Goal: Information Seeking & Learning: Learn about a topic

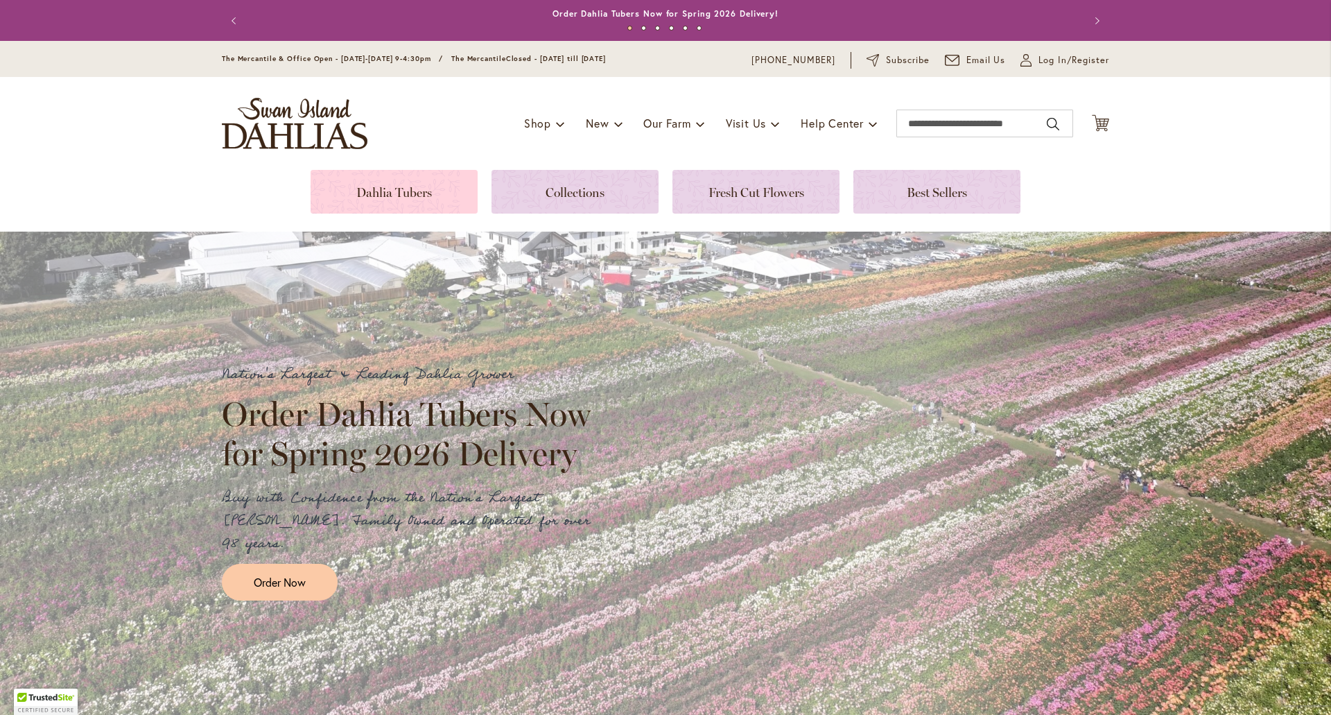
click at [367, 191] on link at bounding box center [394, 192] width 167 height 44
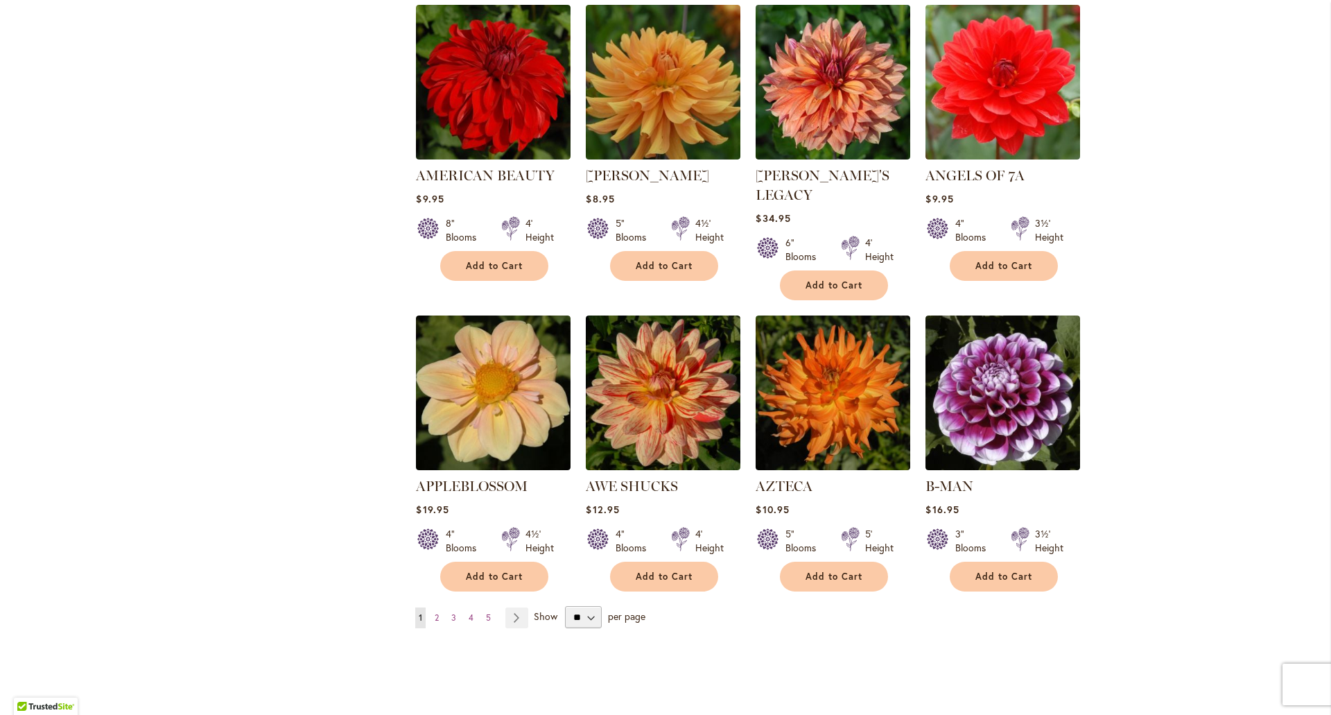
scroll to position [970, 0]
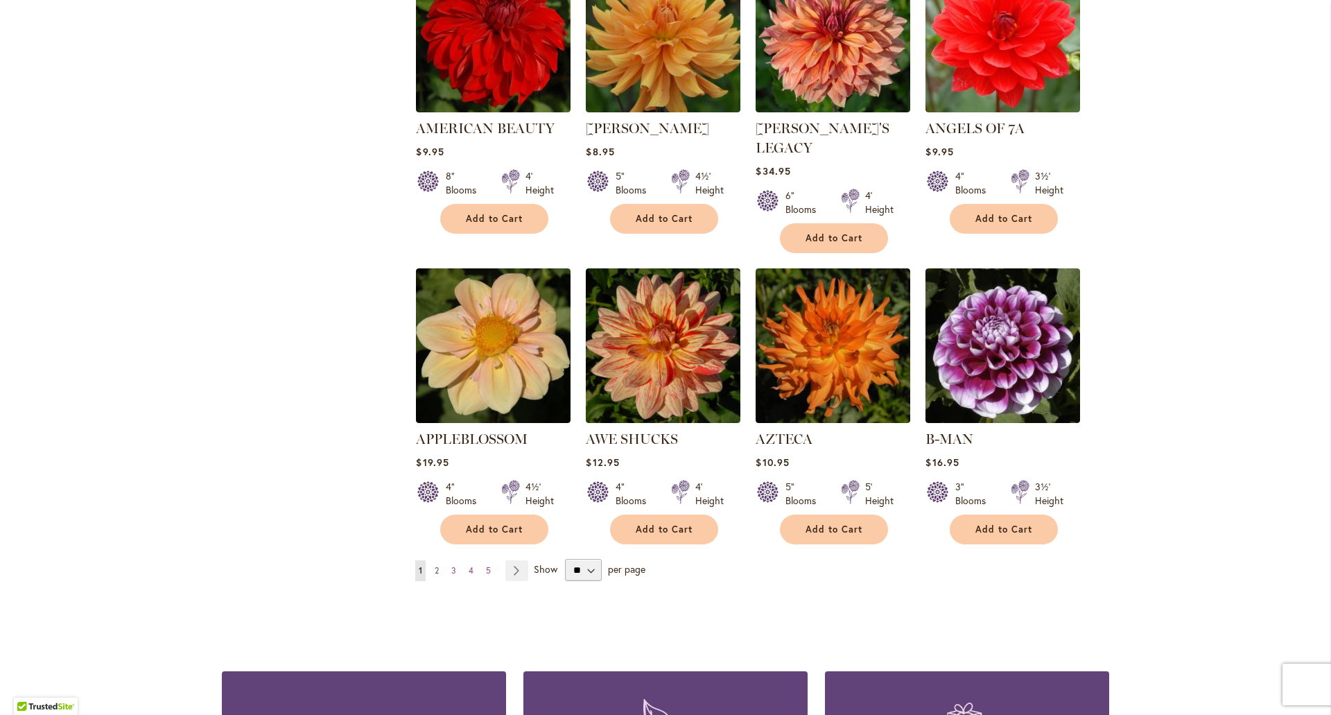
click at [435, 565] on span "2" at bounding box center [437, 570] width 4 height 10
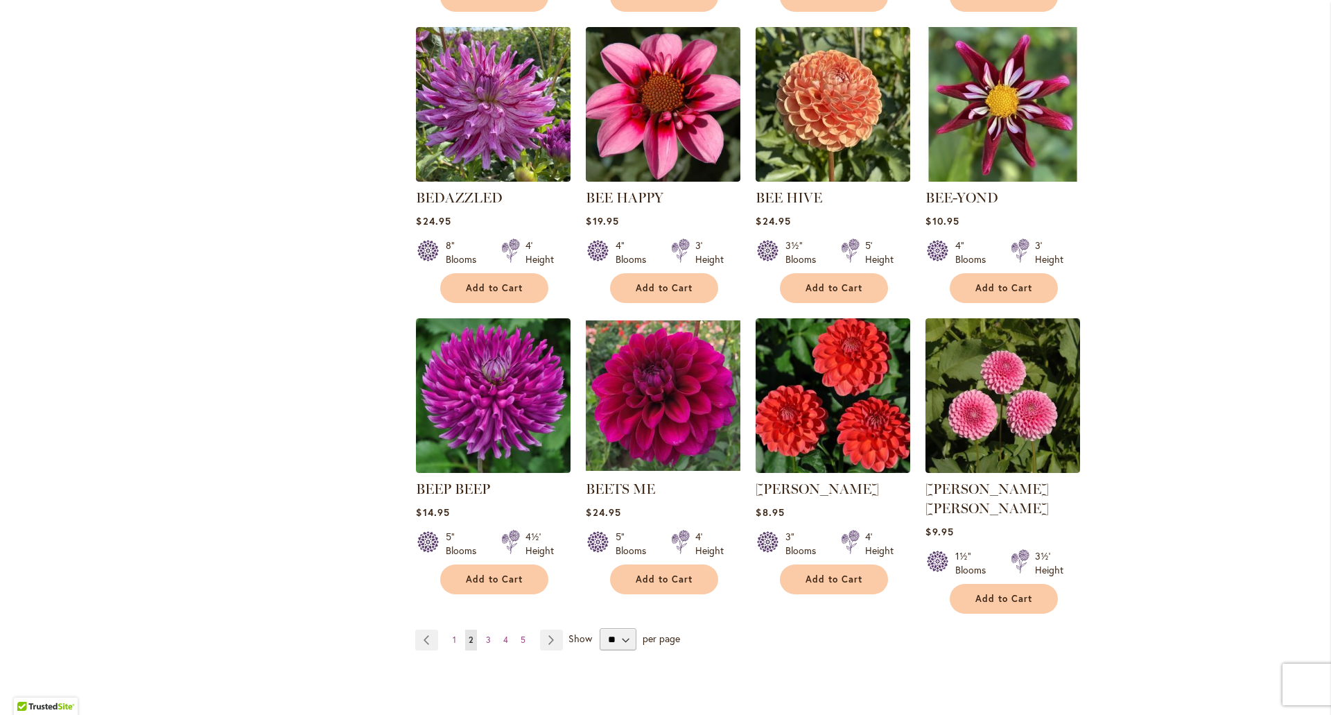
scroll to position [970, 0]
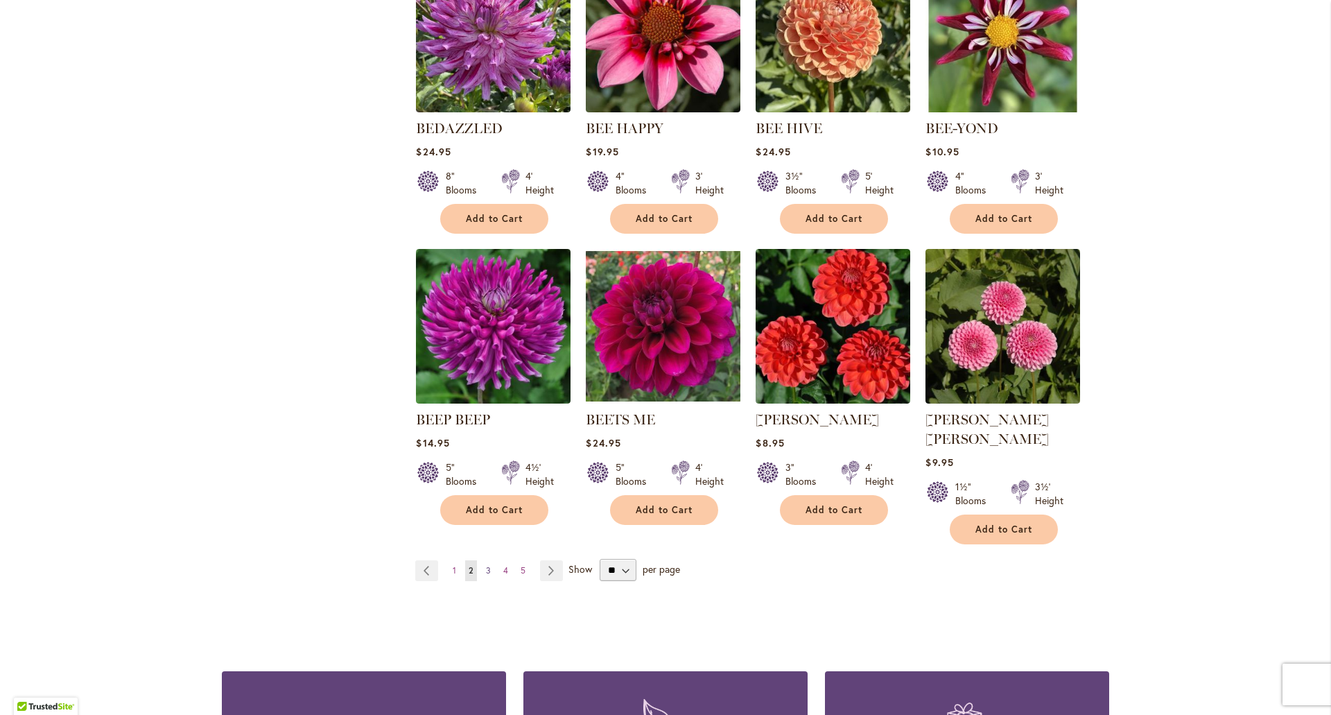
click at [486, 565] on span "3" at bounding box center [488, 570] width 5 height 10
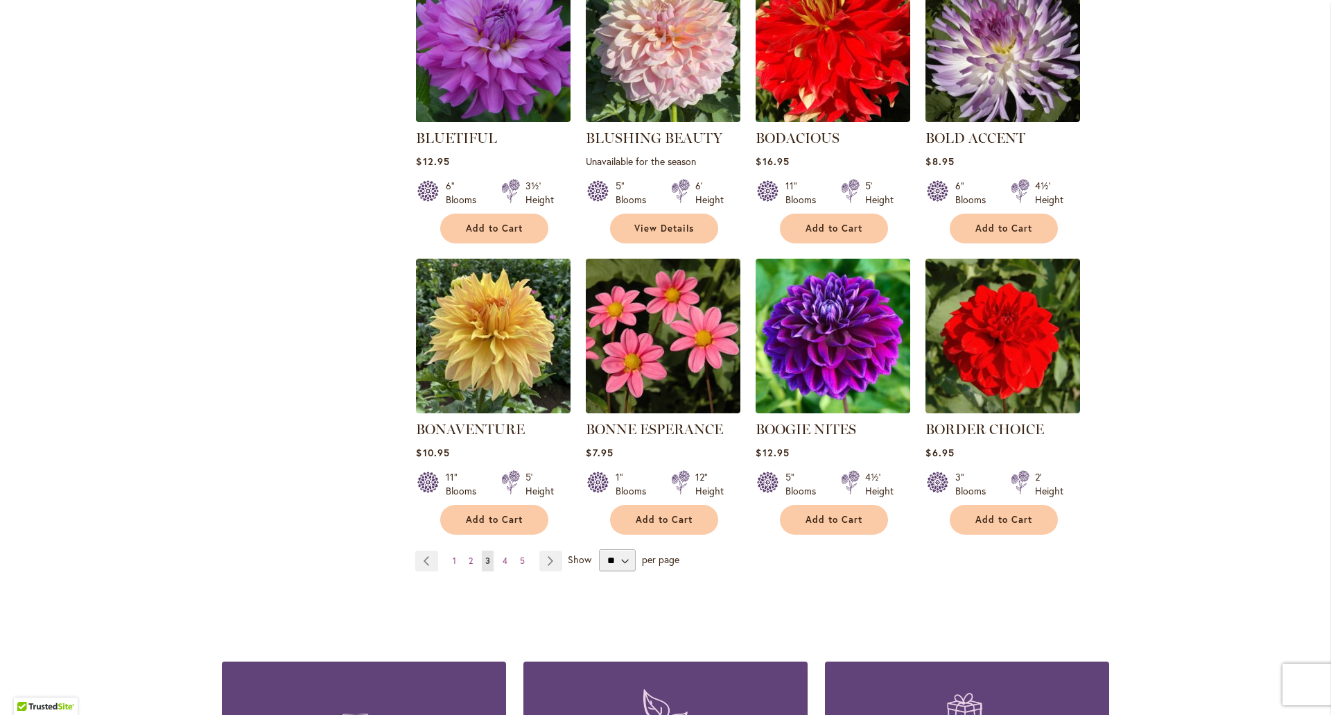
scroll to position [970, 0]
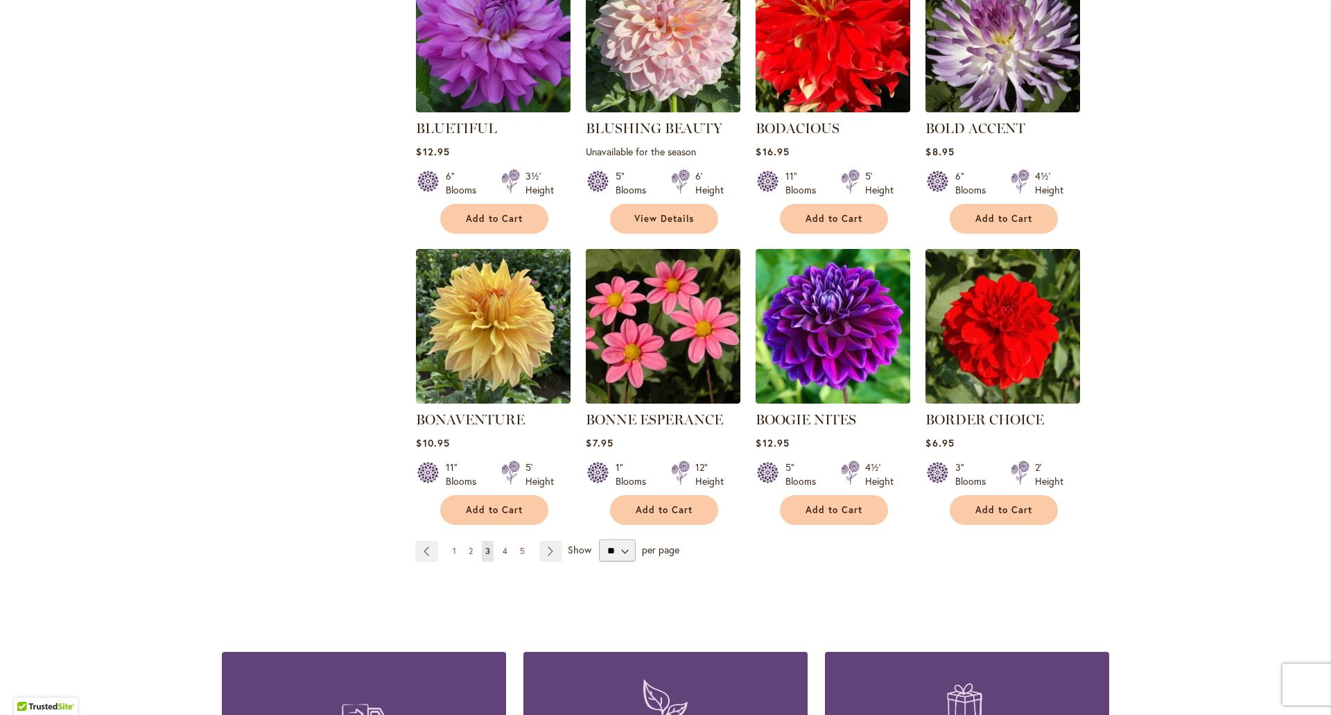
click at [503, 546] on span "4" at bounding box center [505, 551] width 5 height 10
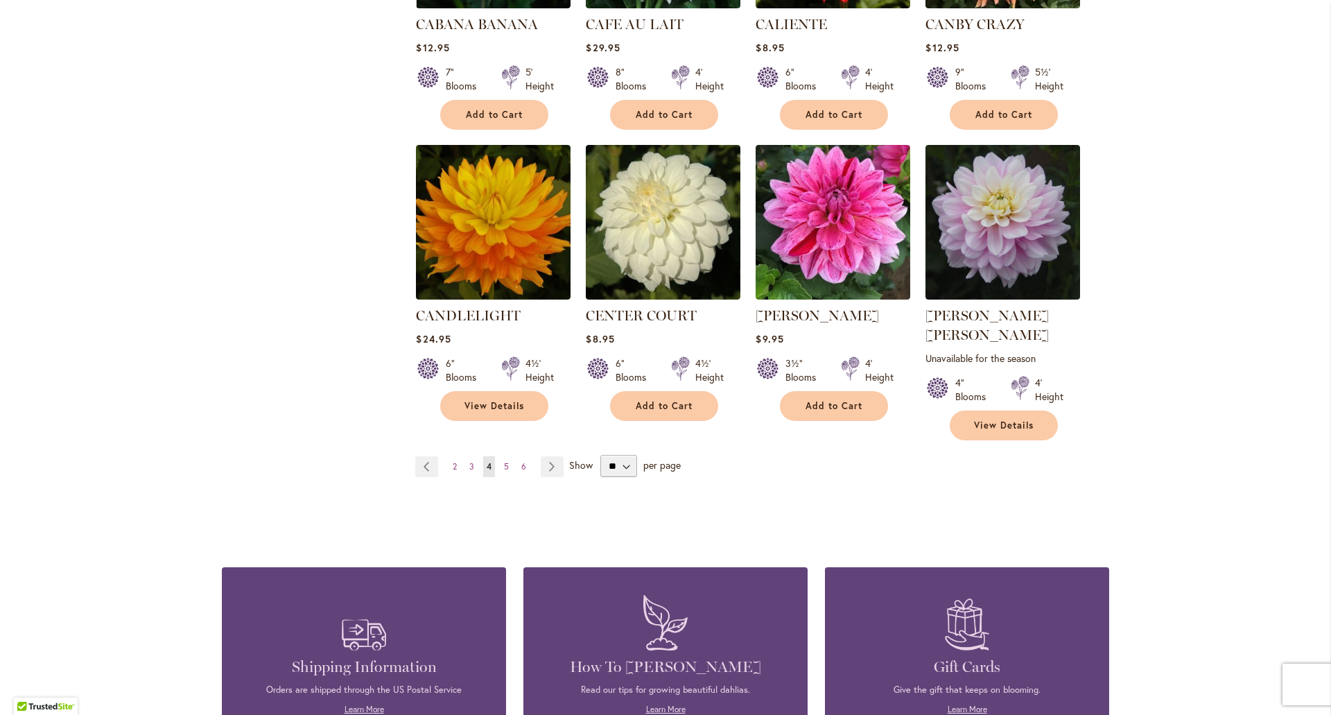
scroll to position [1109, 0]
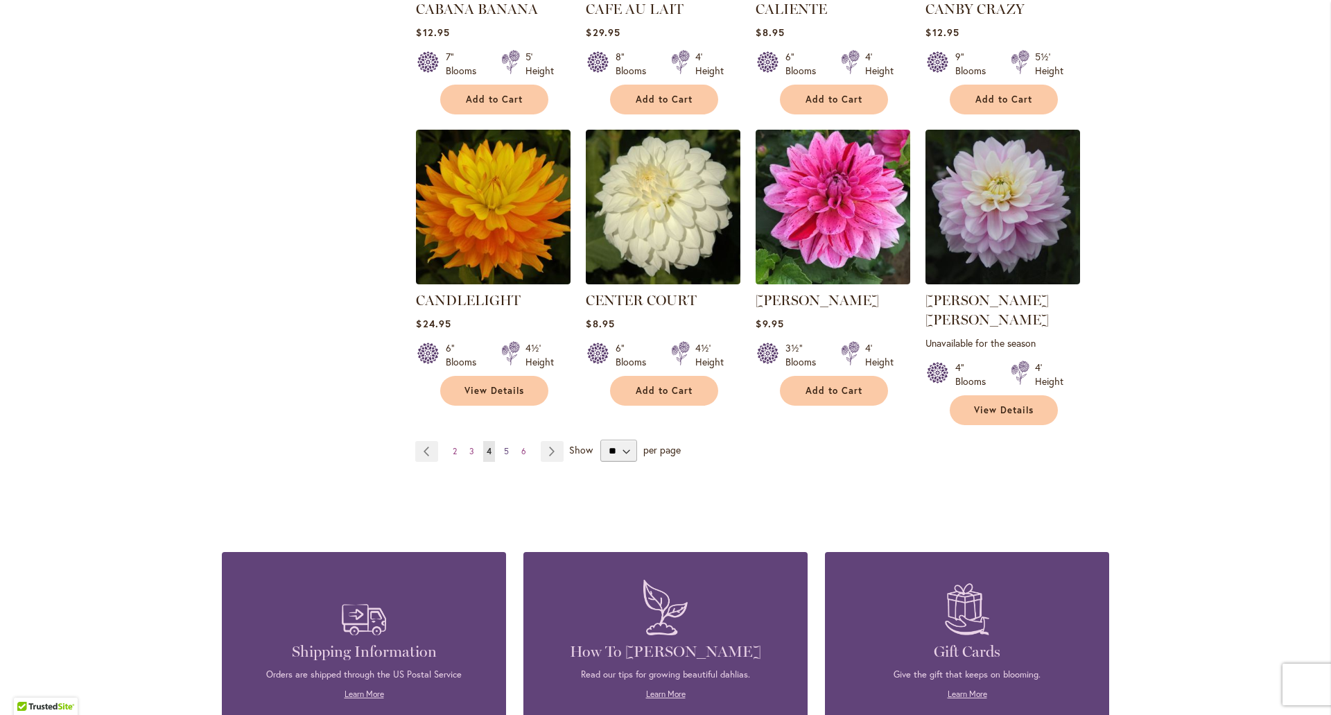
click at [504, 446] on span "5" at bounding box center [506, 451] width 5 height 10
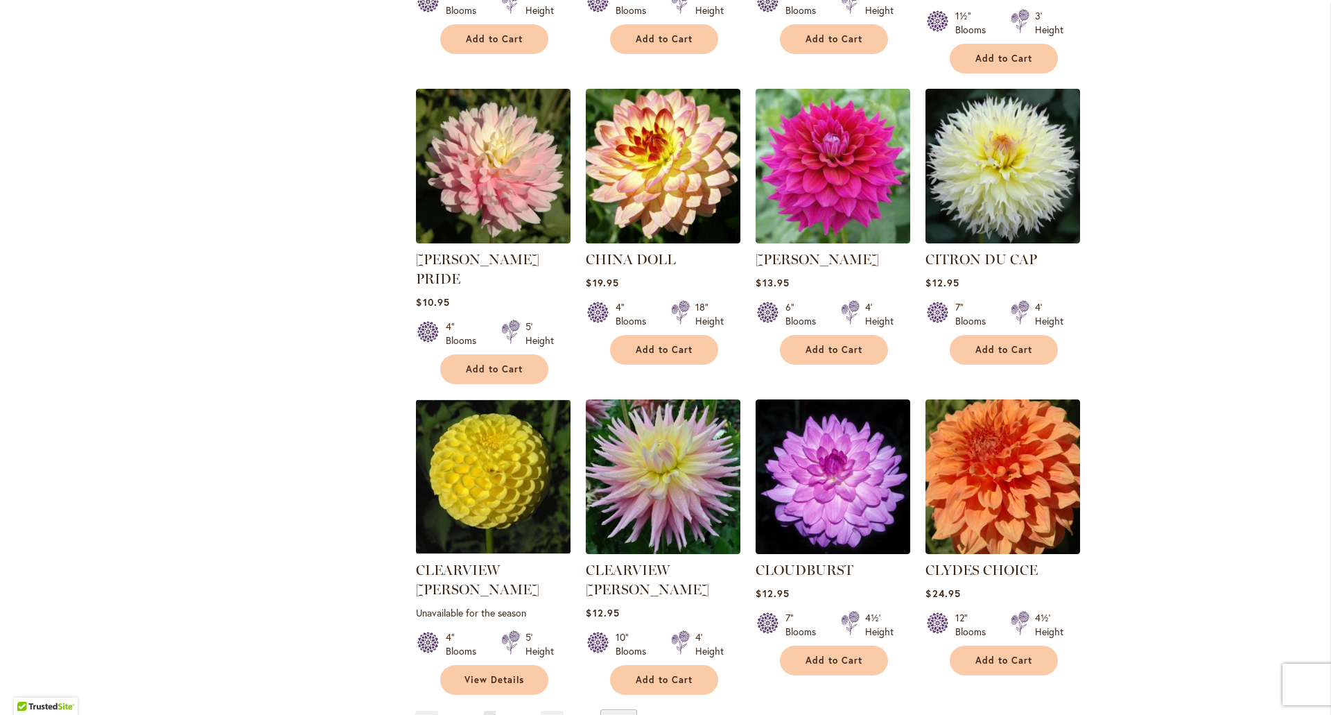
scroll to position [901, 0]
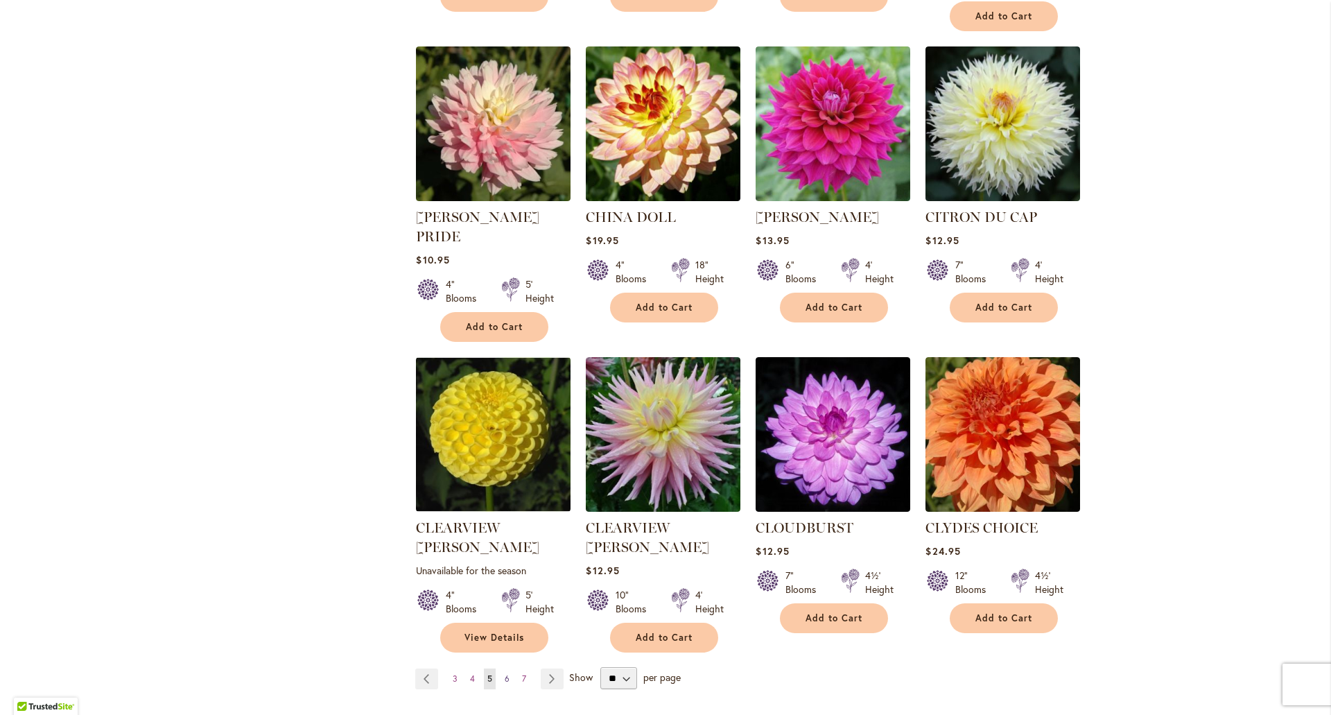
click at [505, 673] on span "6" at bounding box center [507, 678] width 5 height 10
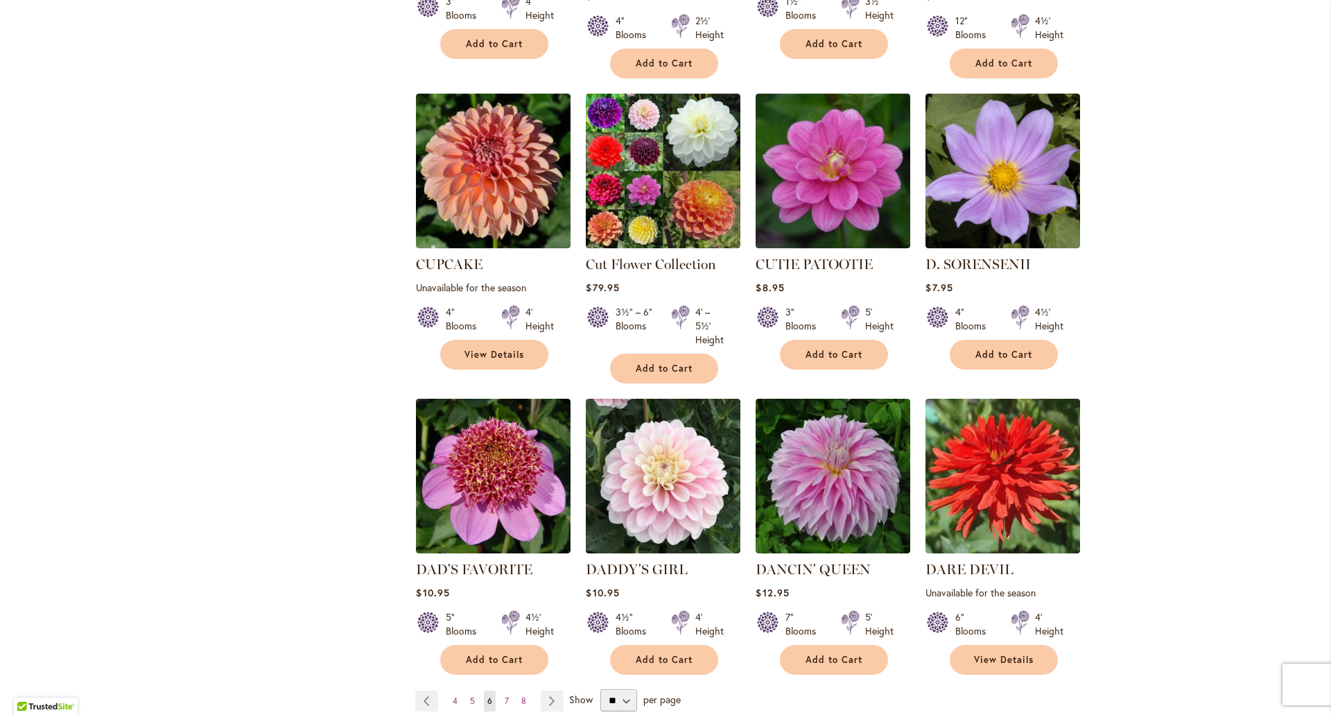
scroll to position [901, 0]
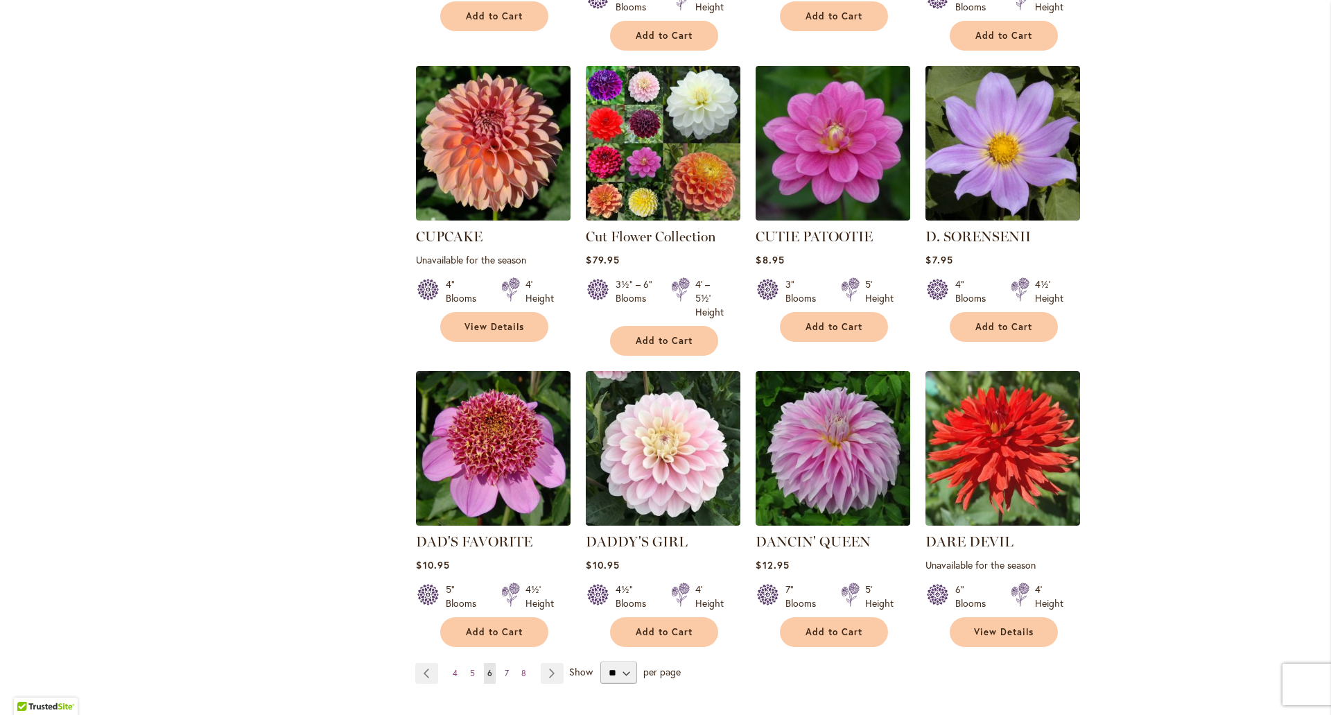
click at [505, 668] on span "7" at bounding box center [507, 673] width 4 height 10
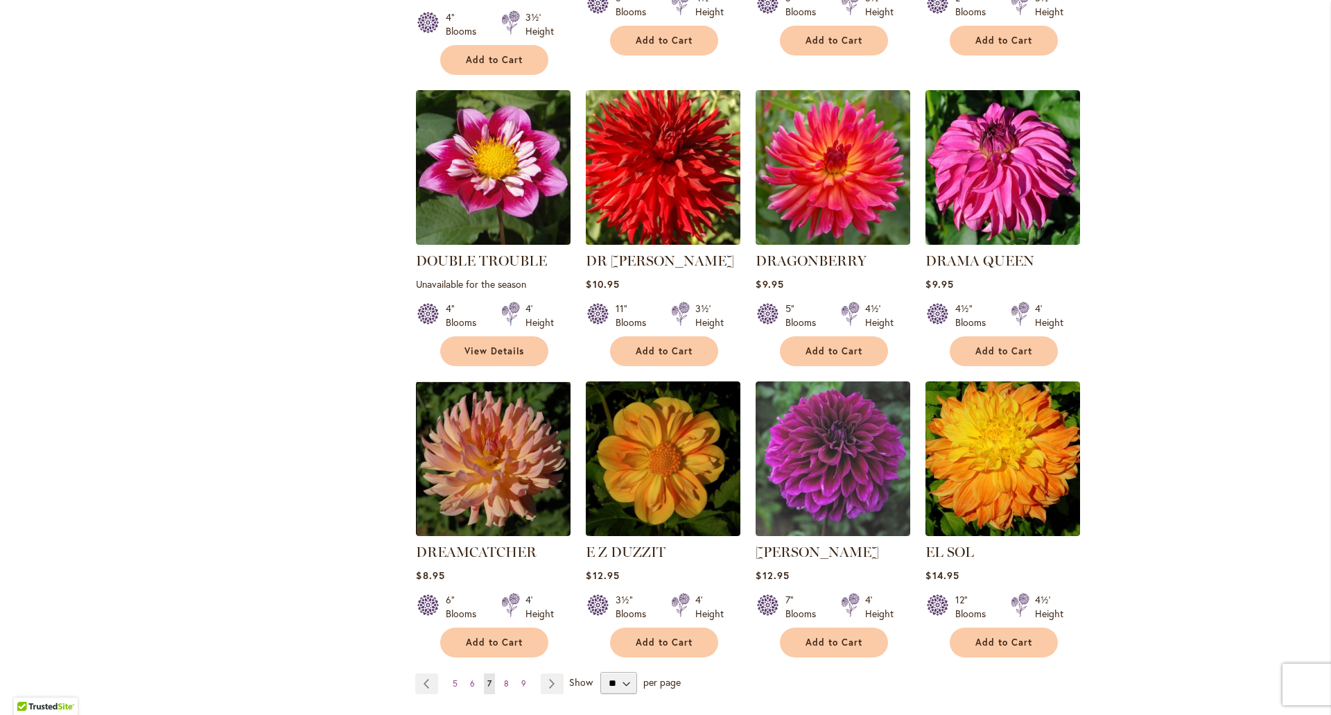
scroll to position [901, 0]
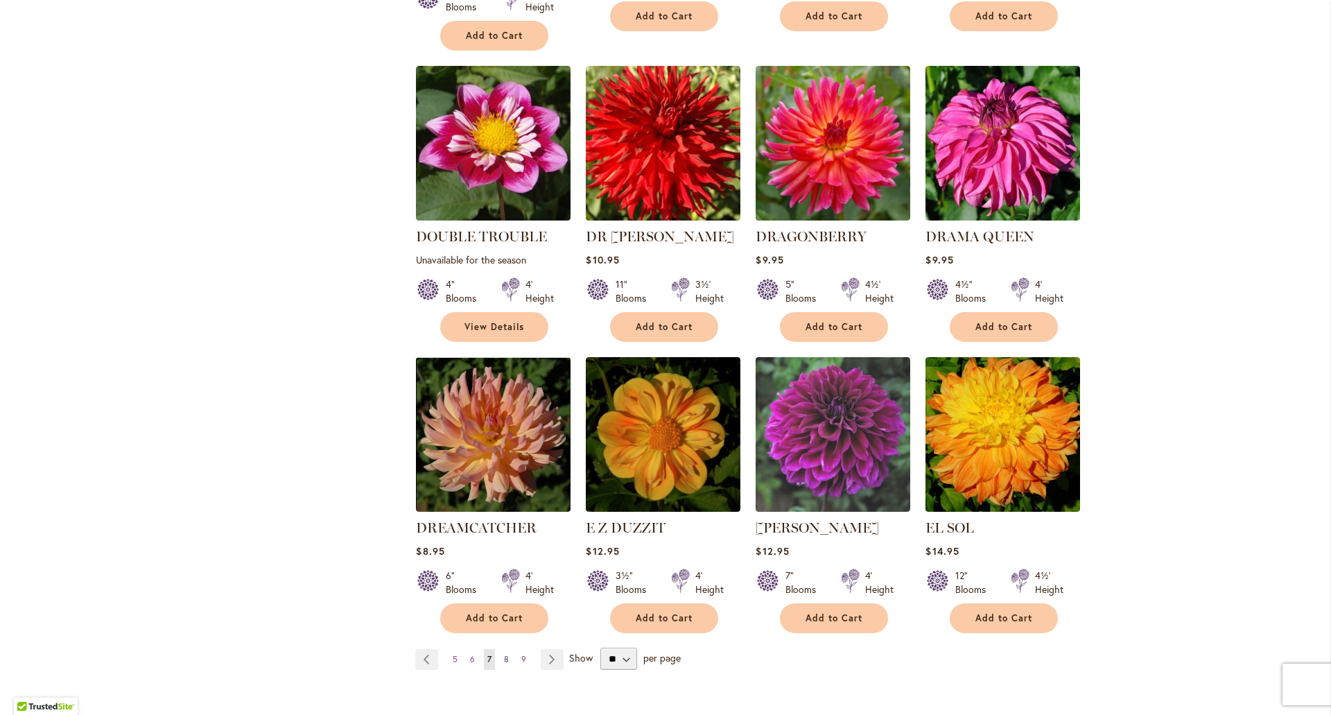
click at [504, 654] on span "8" at bounding box center [506, 659] width 5 height 10
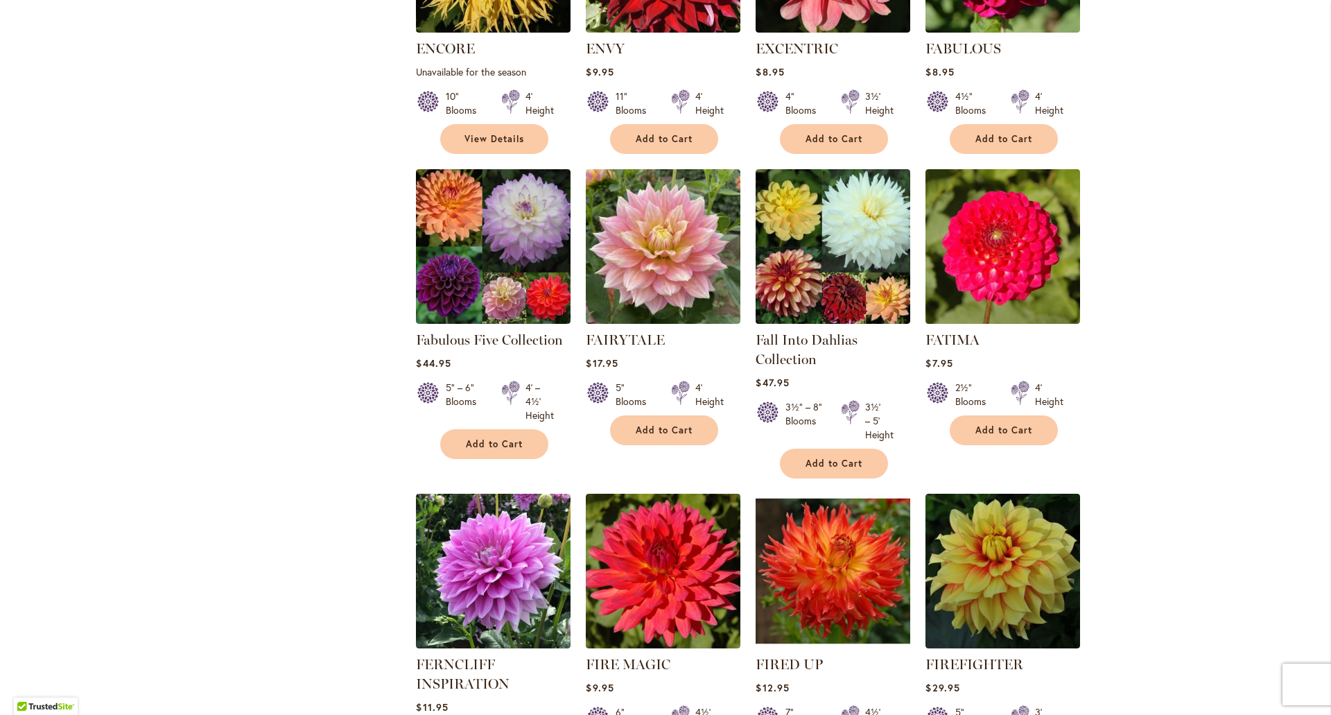
scroll to position [763, 0]
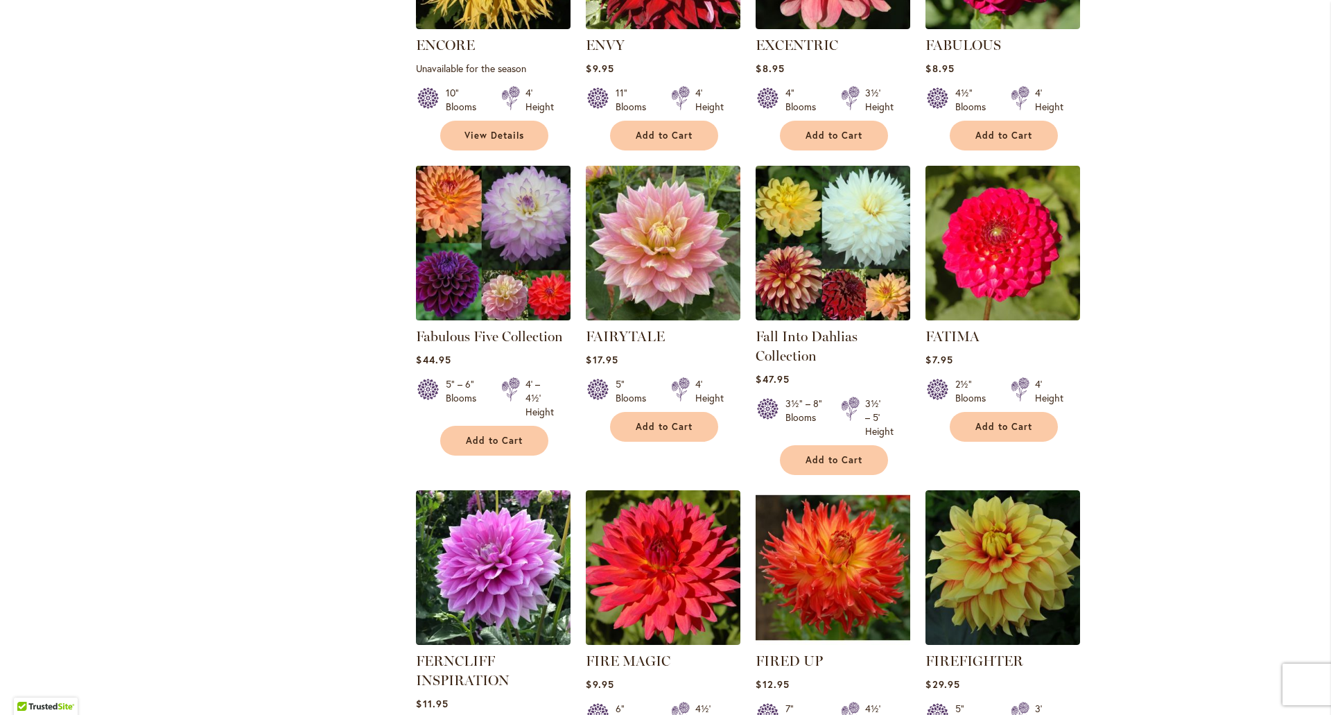
click at [452, 263] on img at bounding box center [493, 243] width 162 height 162
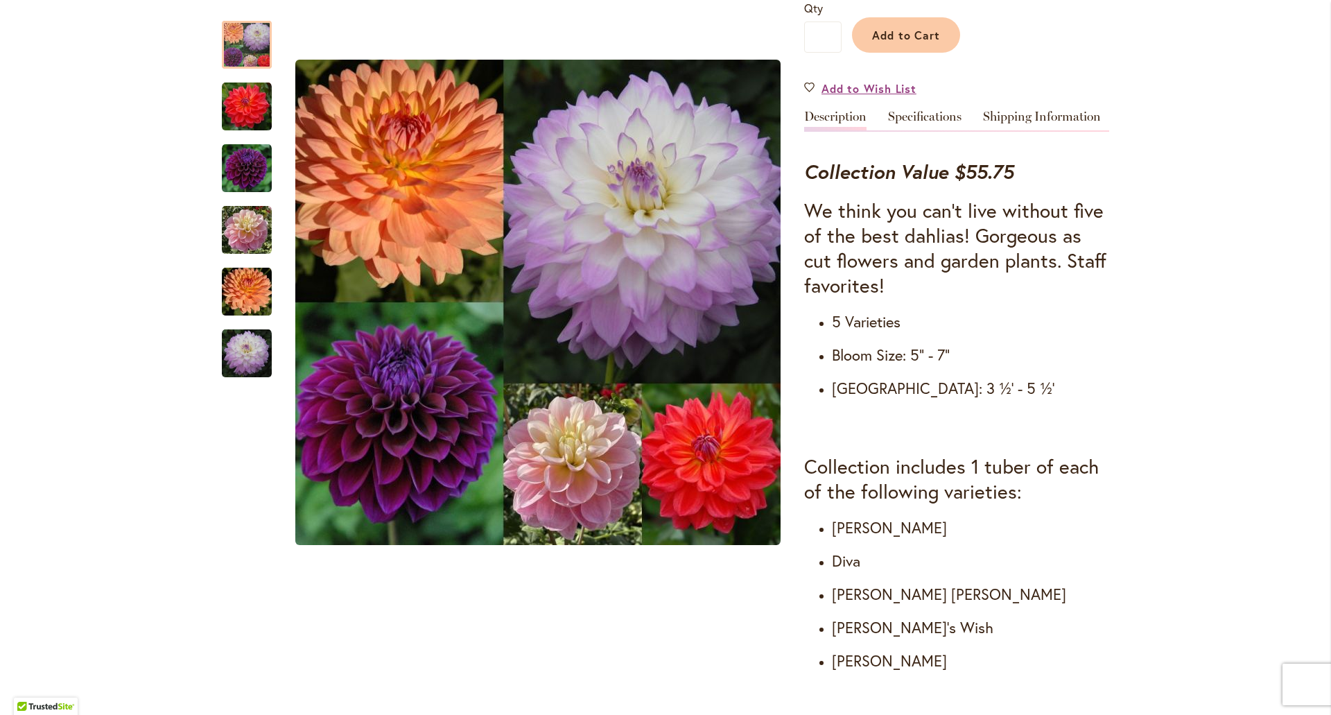
scroll to position [416, 0]
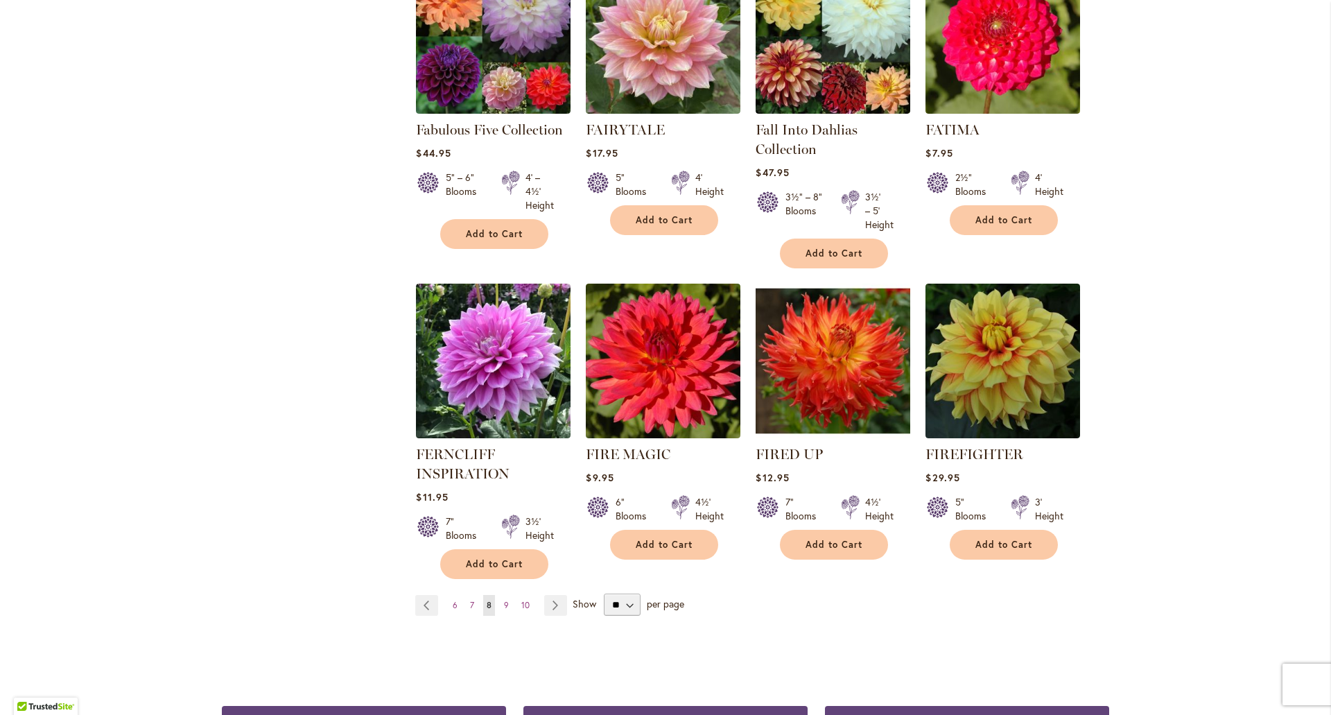
scroll to position [970, 0]
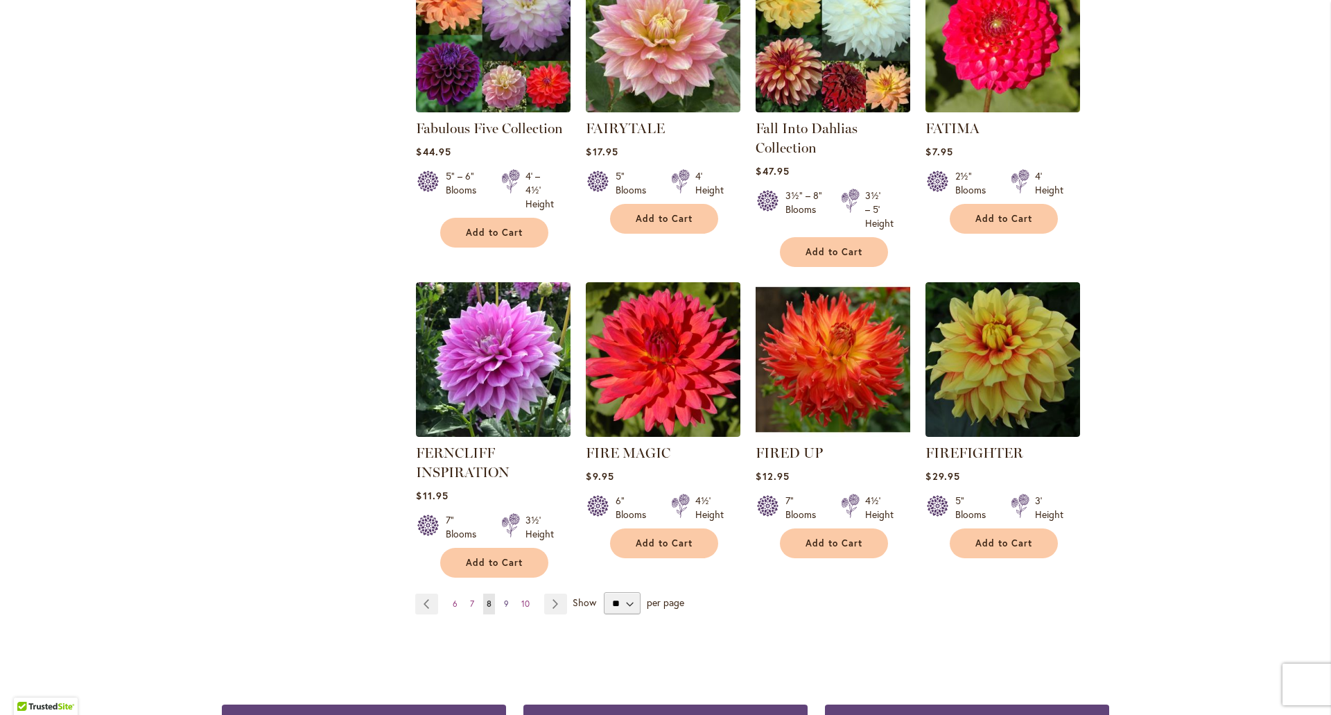
click at [504, 602] on span "9" at bounding box center [506, 603] width 5 height 10
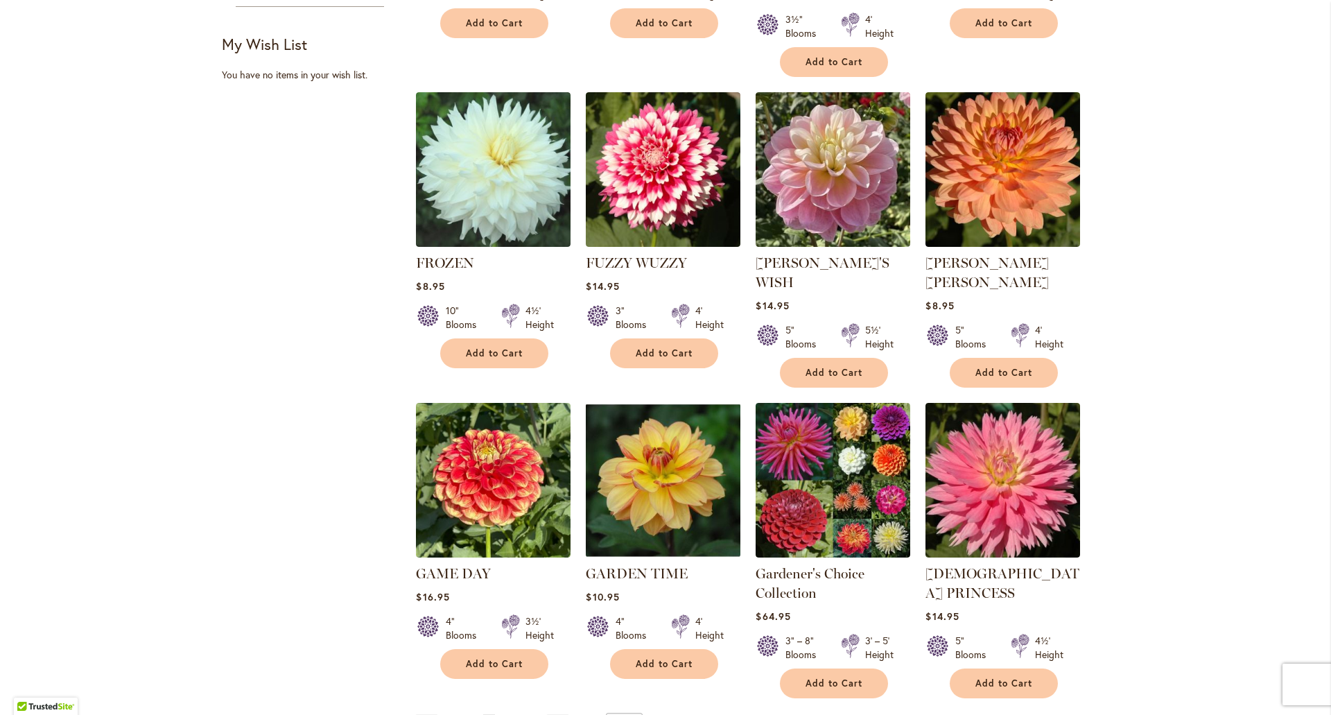
scroll to position [901, 0]
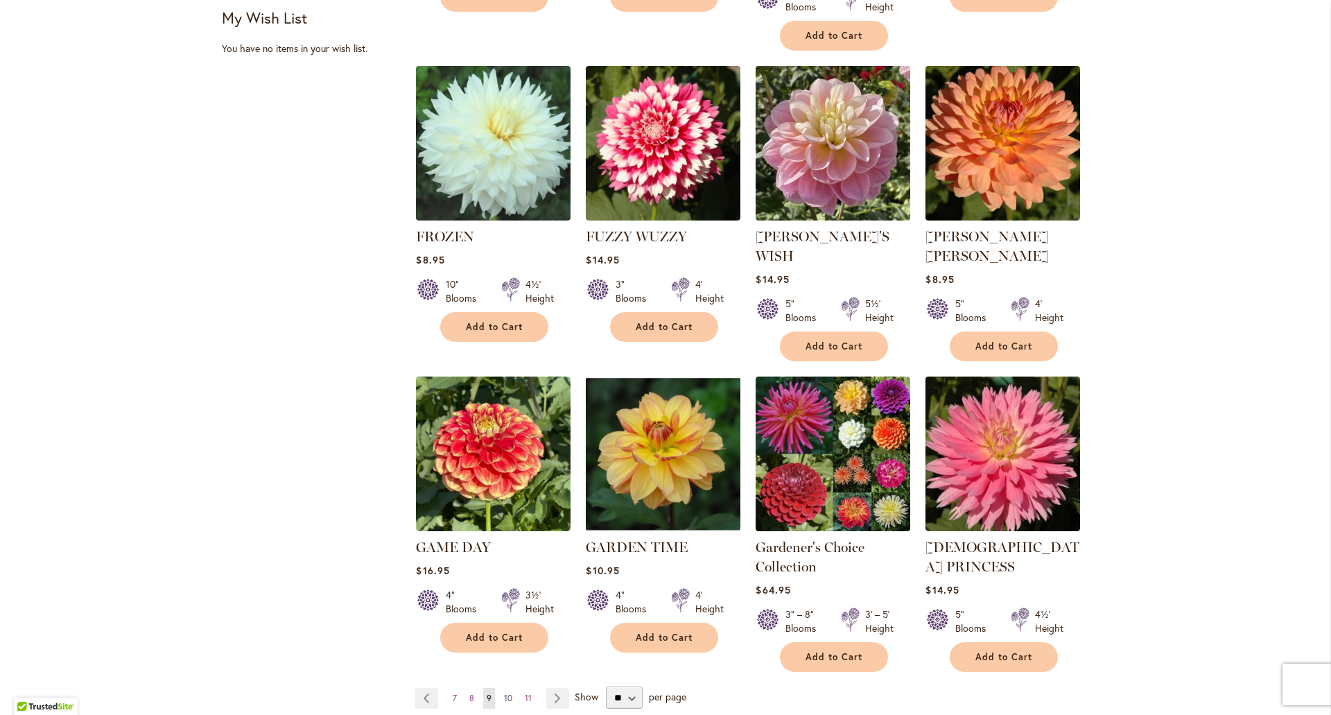
click at [504, 693] on span "10" at bounding box center [508, 698] width 8 height 10
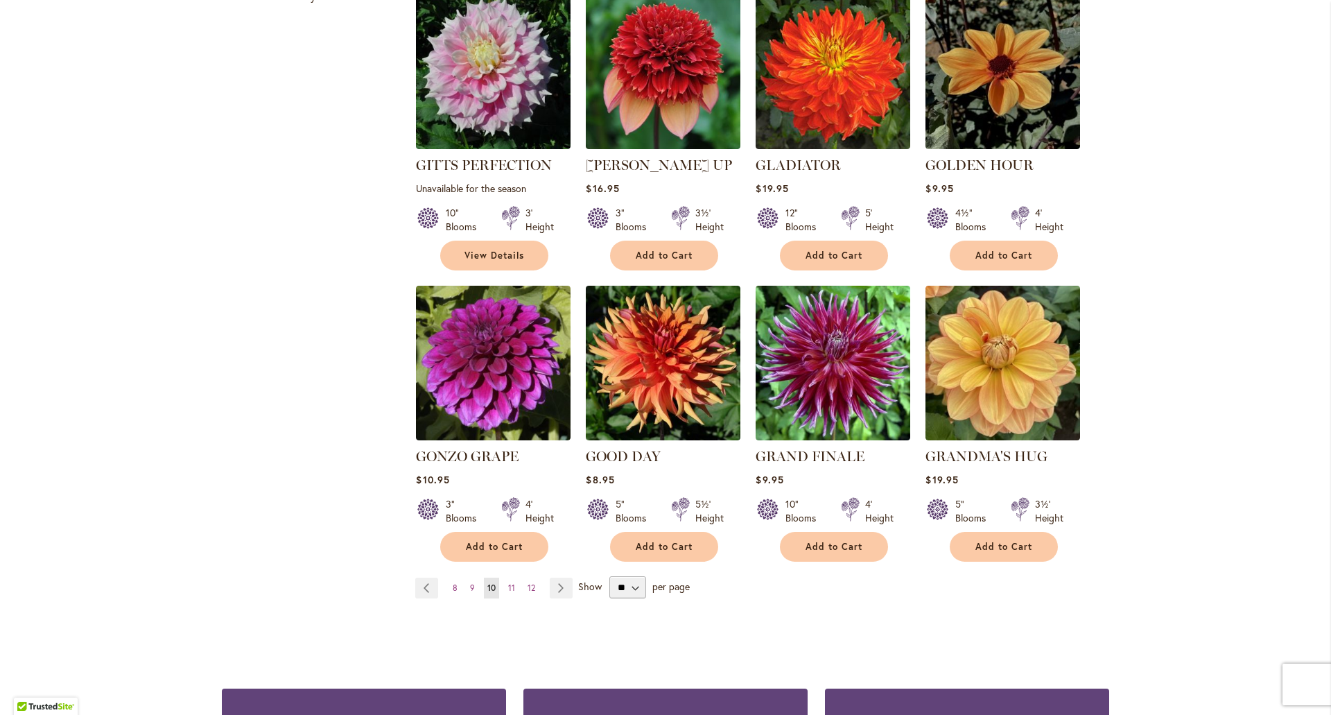
scroll to position [970, 0]
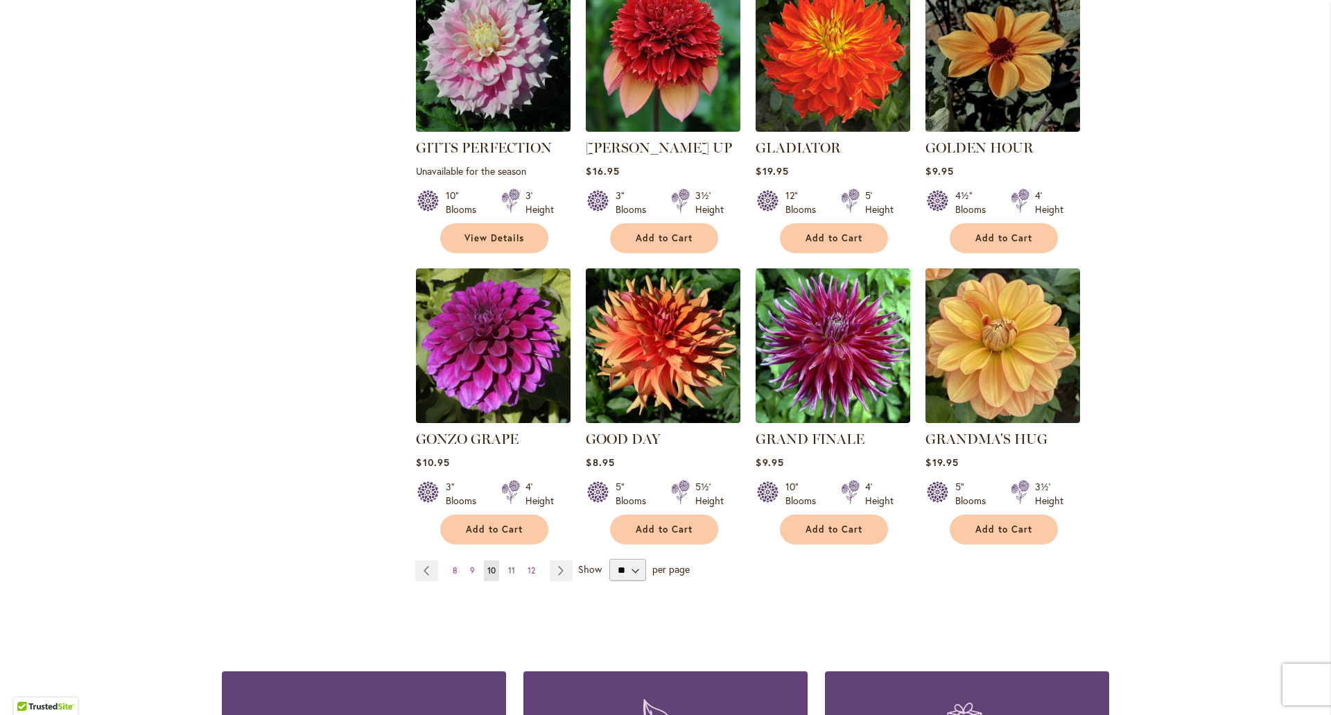
click at [510, 565] on span "11" at bounding box center [511, 570] width 7 height 10
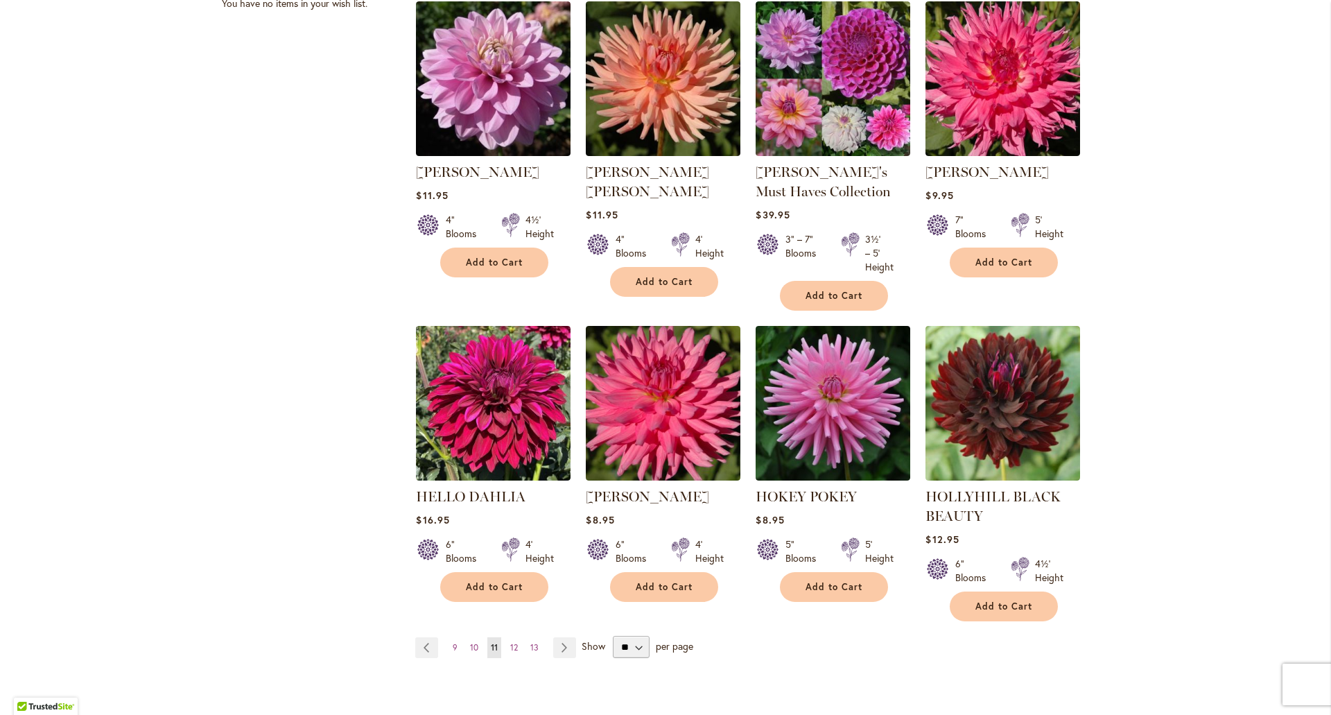
scroll to position [970, 0]
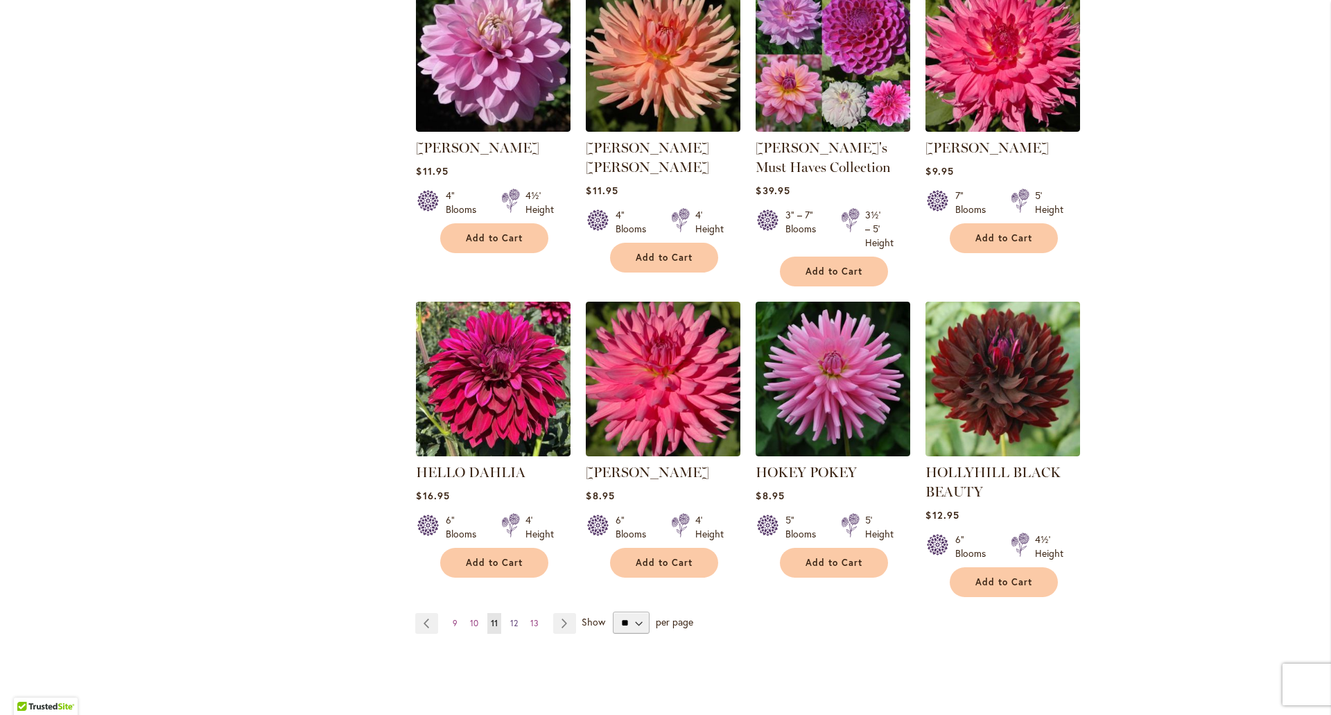
click at [511, 621] on span "12" at bounding box center [514, 623] width 8 height 10
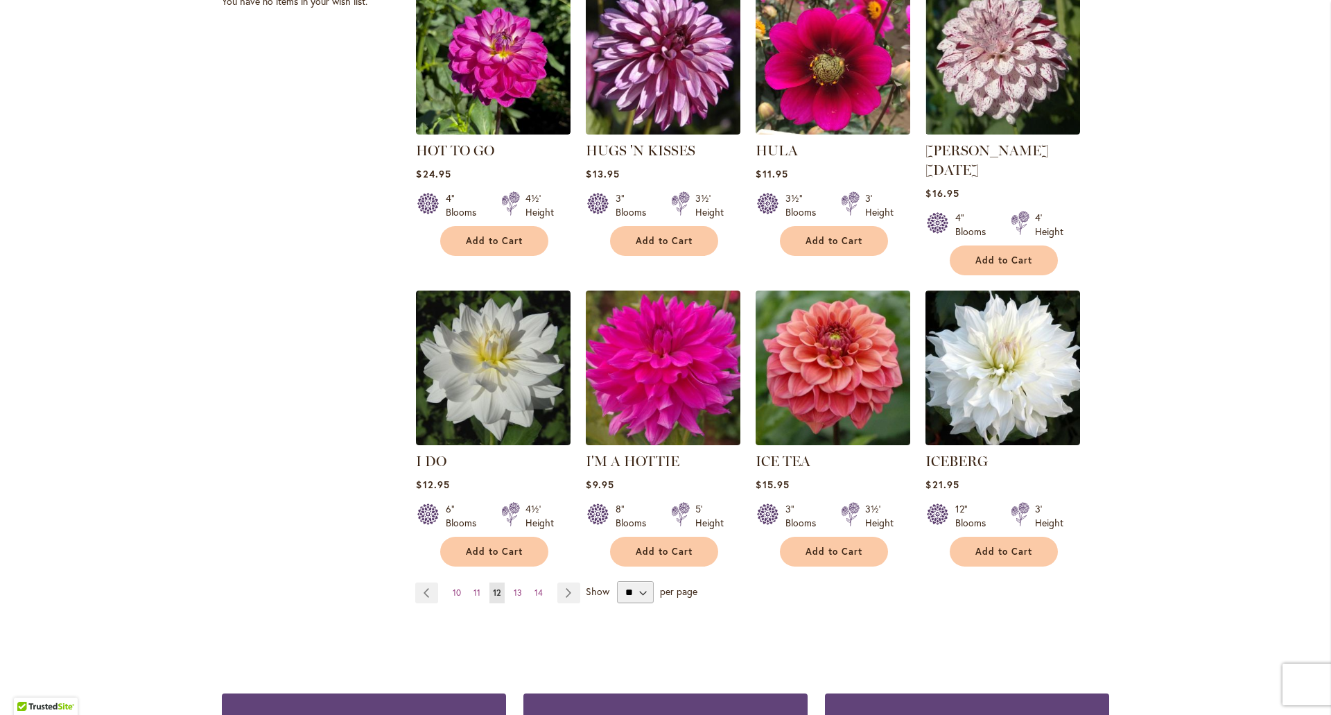
scroll to position [970, 0]
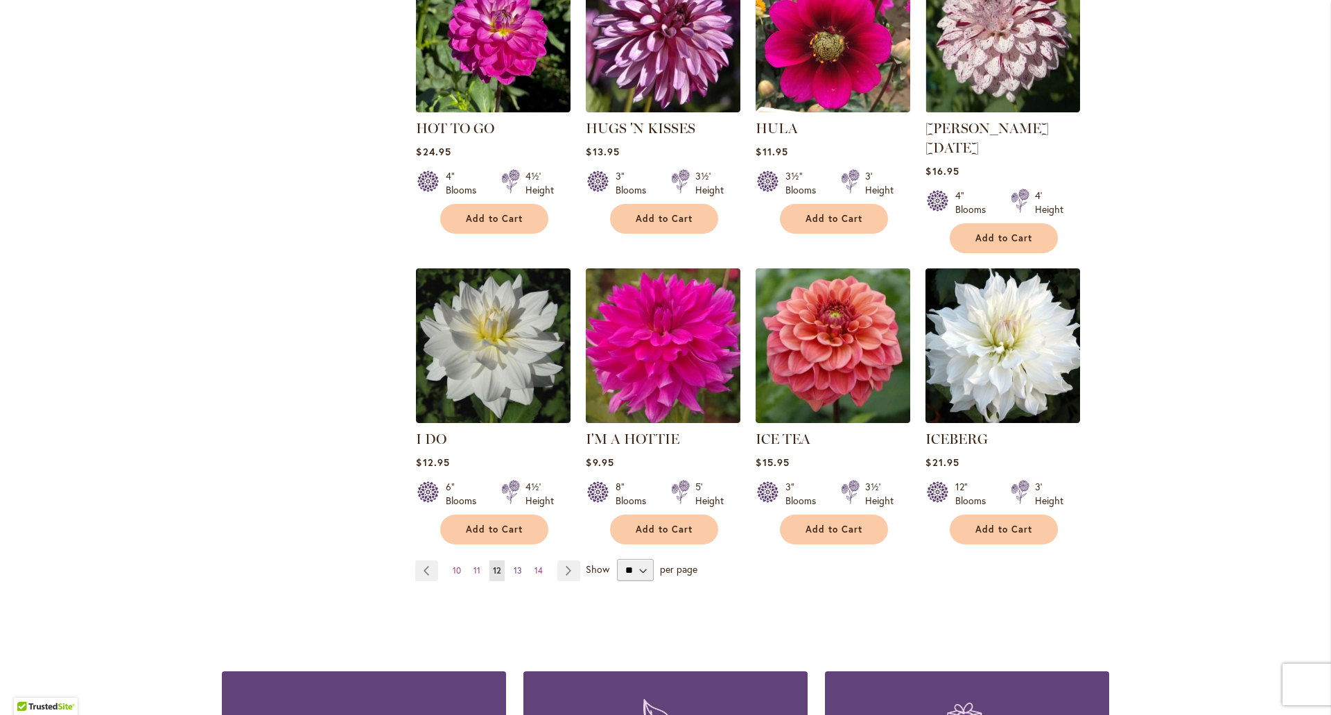
click at [514, 565] on span "13" at bounding box center [518, 570] width 8 height 10
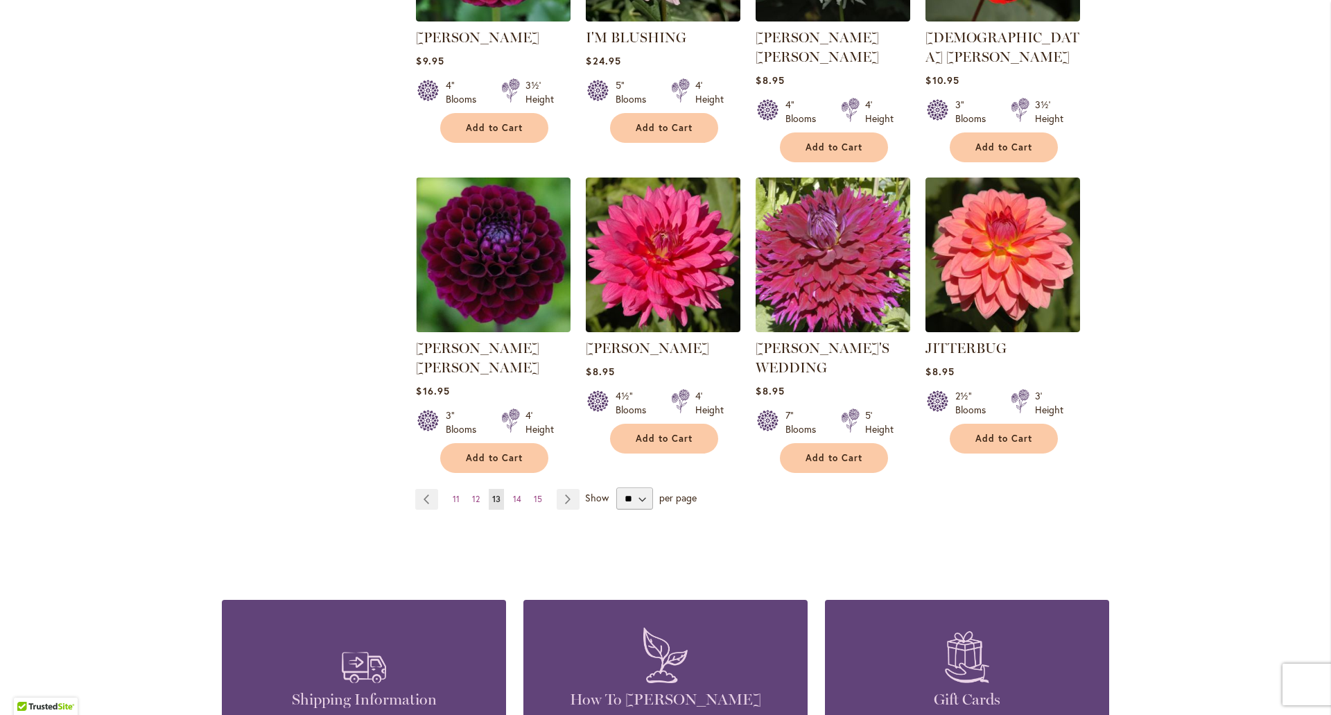
scroll to position [1109, 0]
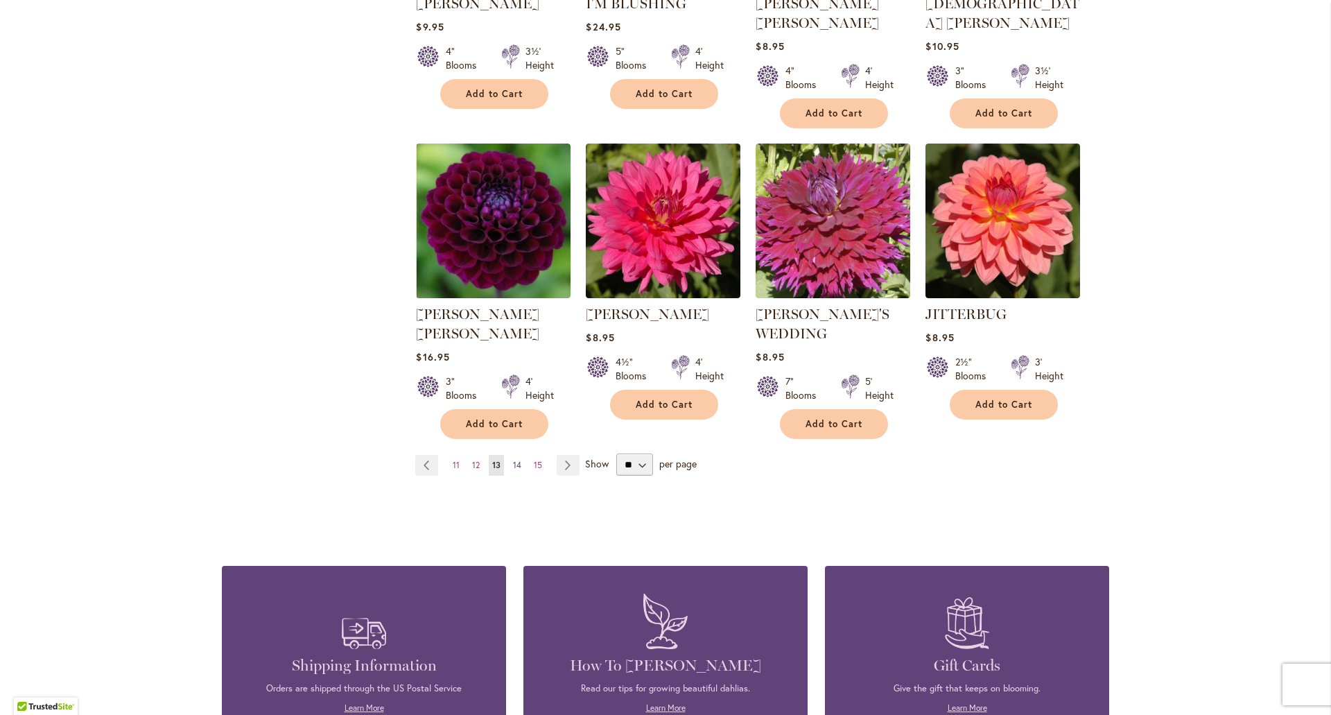
click at [513, 460] on span "14" at bounding box center [517, 465] width 8 height 10
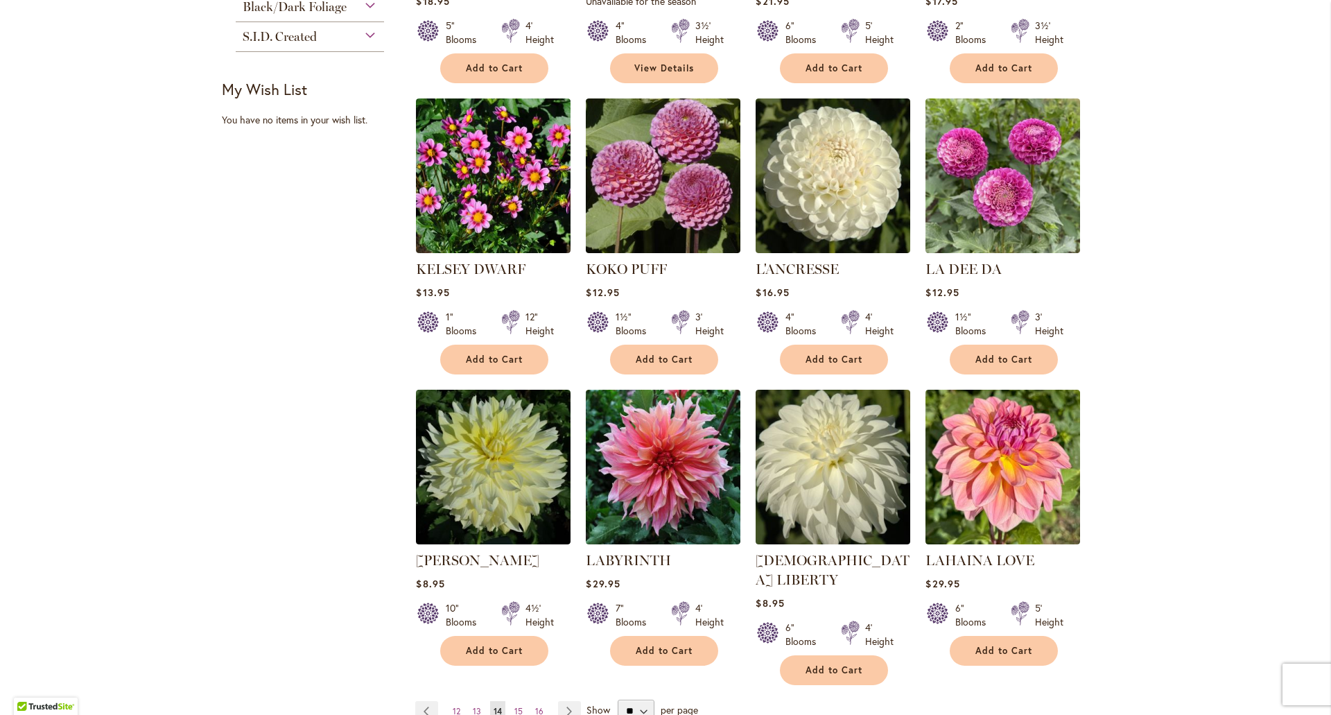
scroll to position [832, 0]
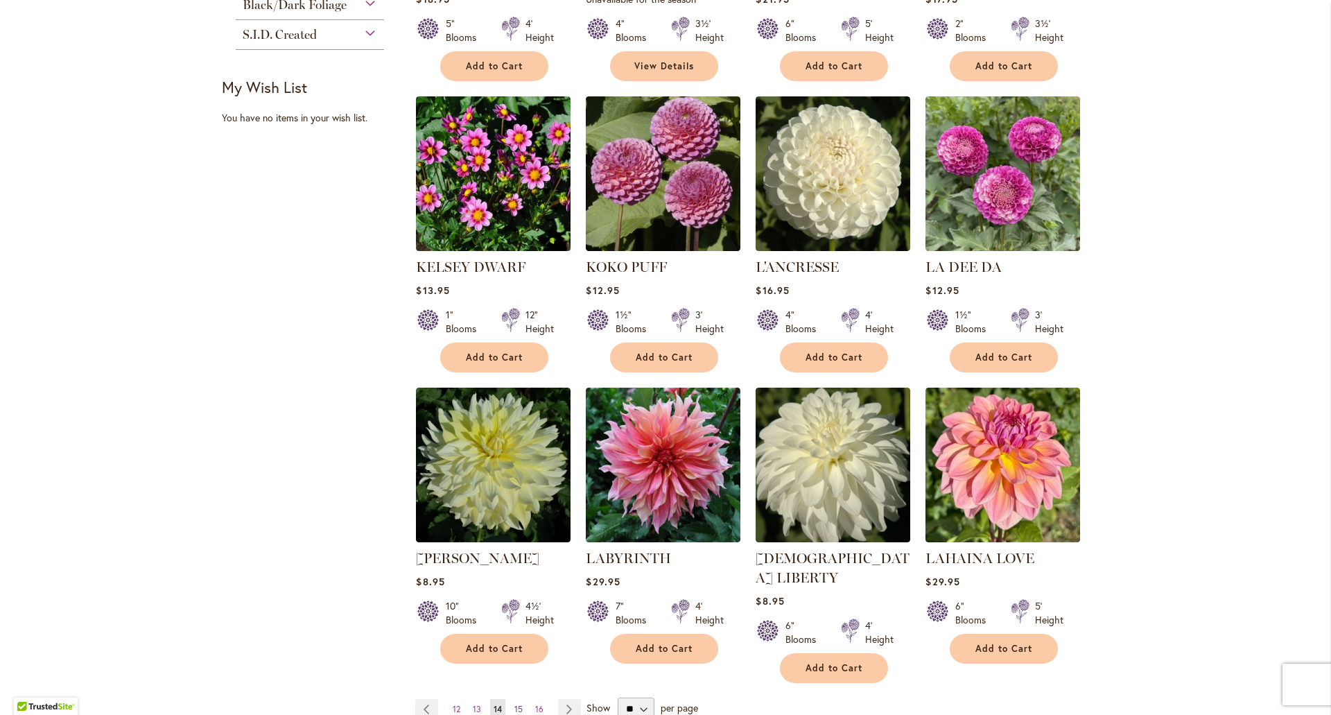
click at [515, 704] on span "15" at bounding box center [518, 709] width 8 height 10
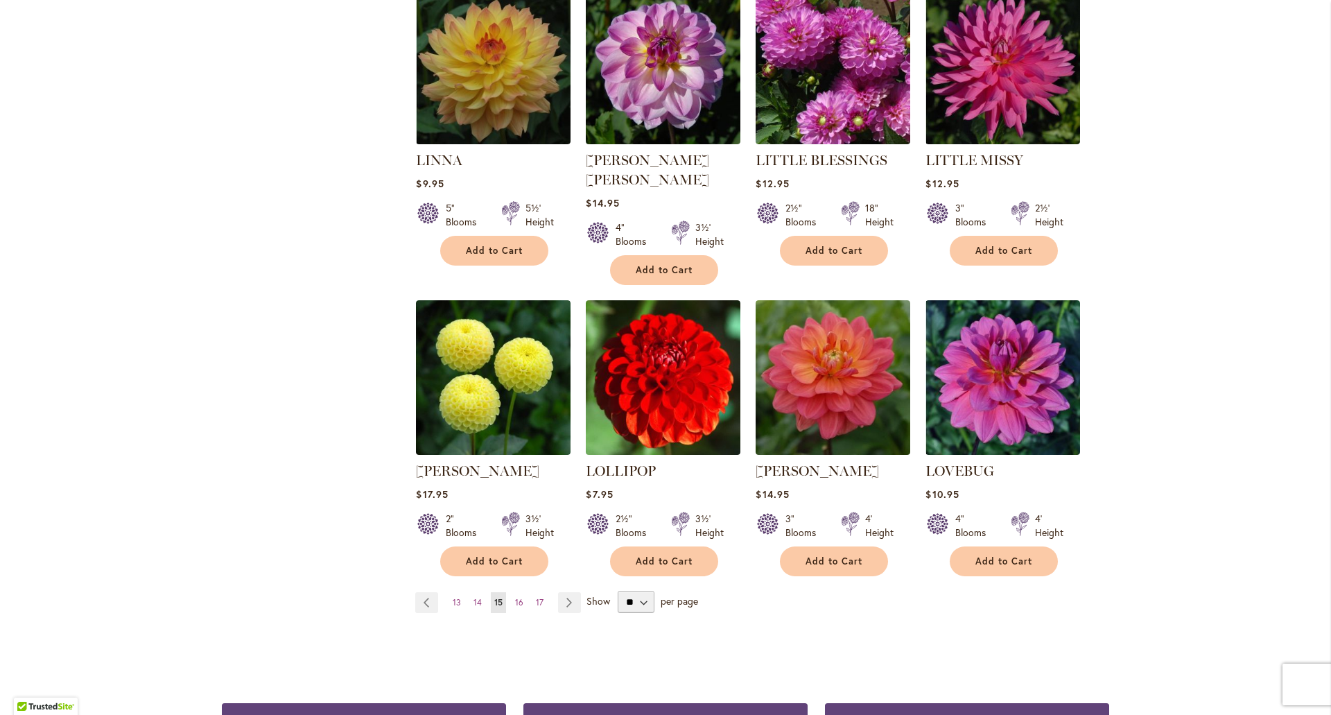
scroll to position [970, 0]
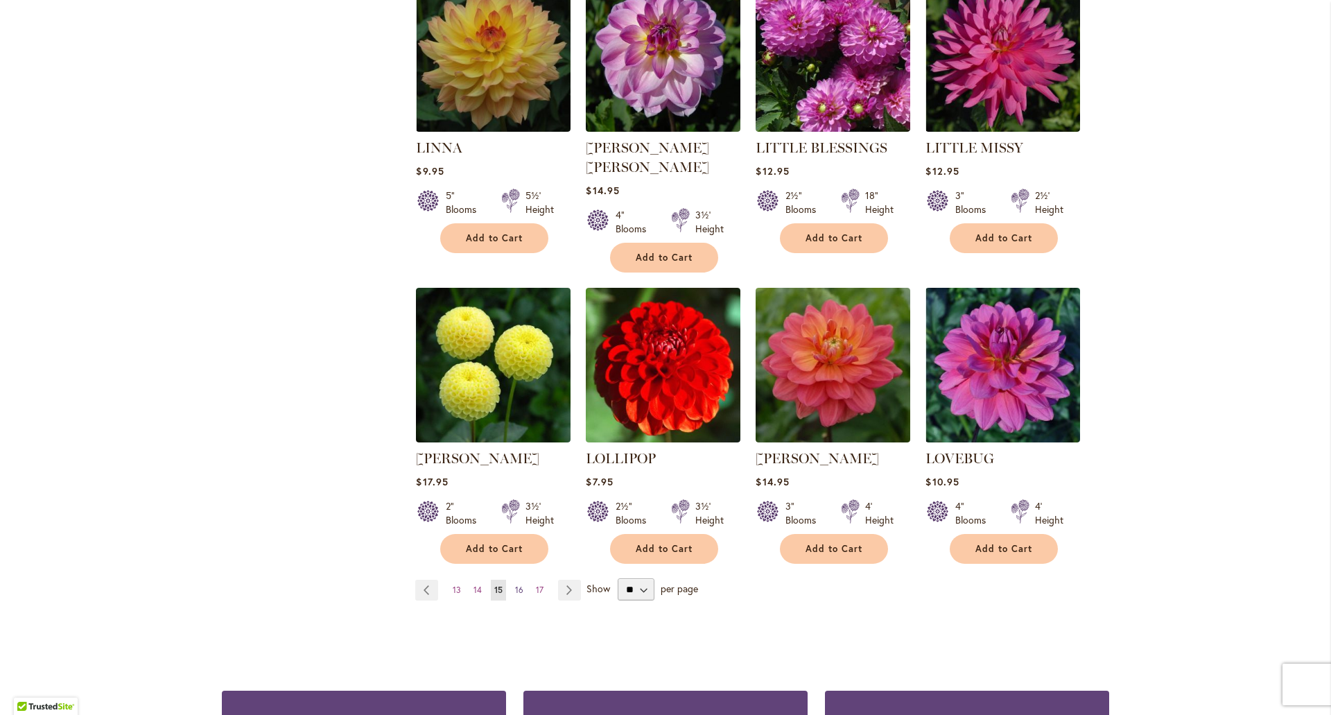
click at [516, 584] on span "16" at bounding box center [519, 589] width 8 height 10
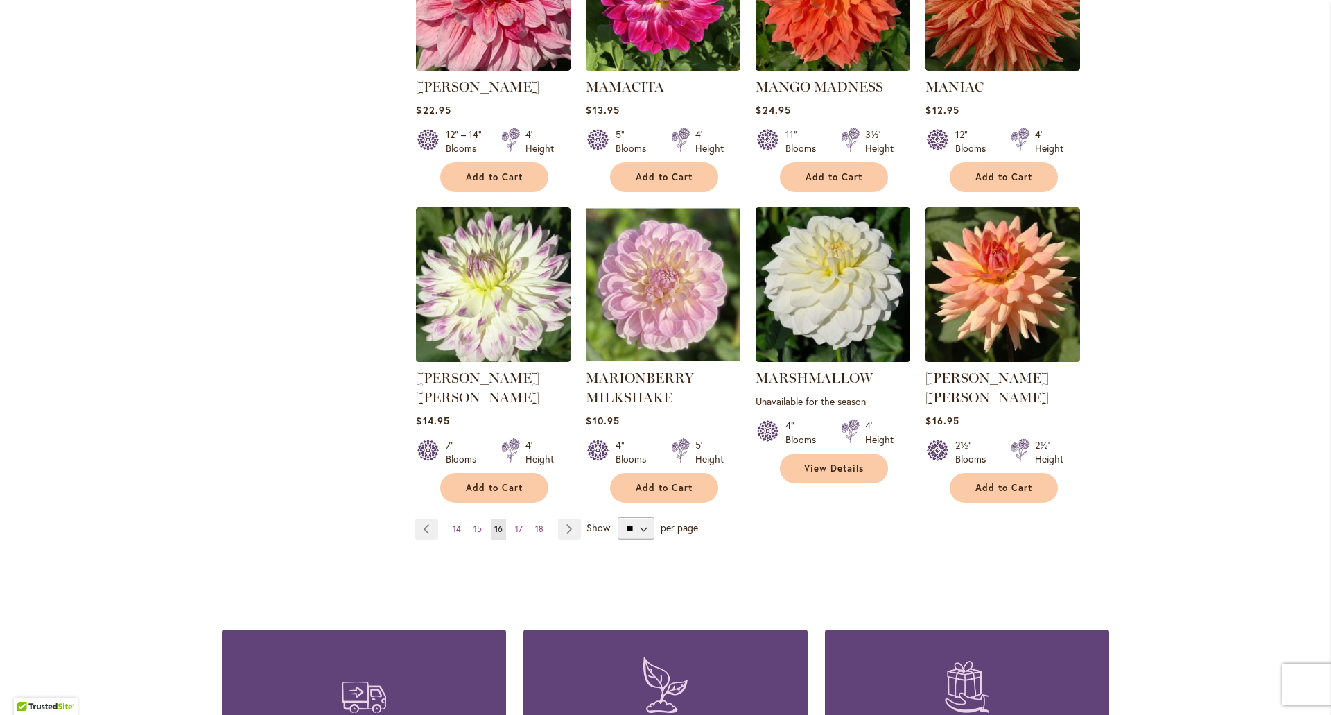
scroll to position [1040, 0]
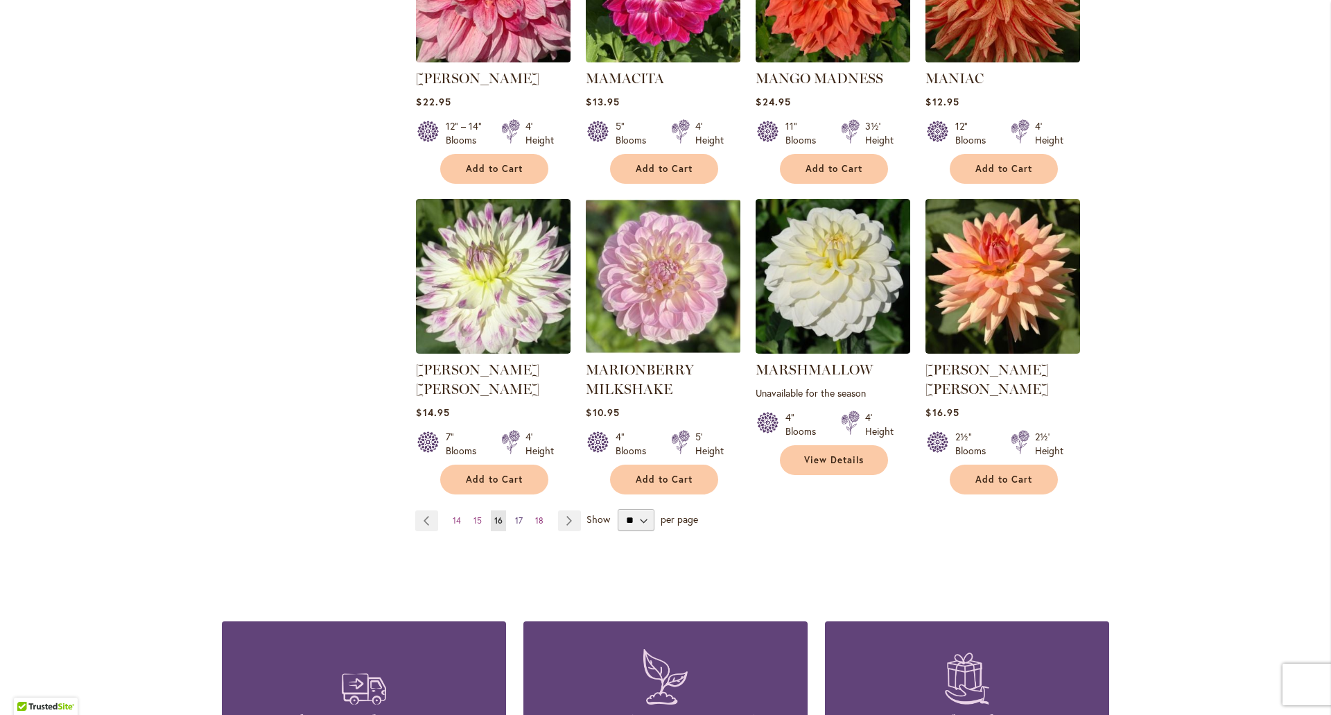
click at [515, 515] on span "17" at bounding box center [519, 520] width 8 height 10
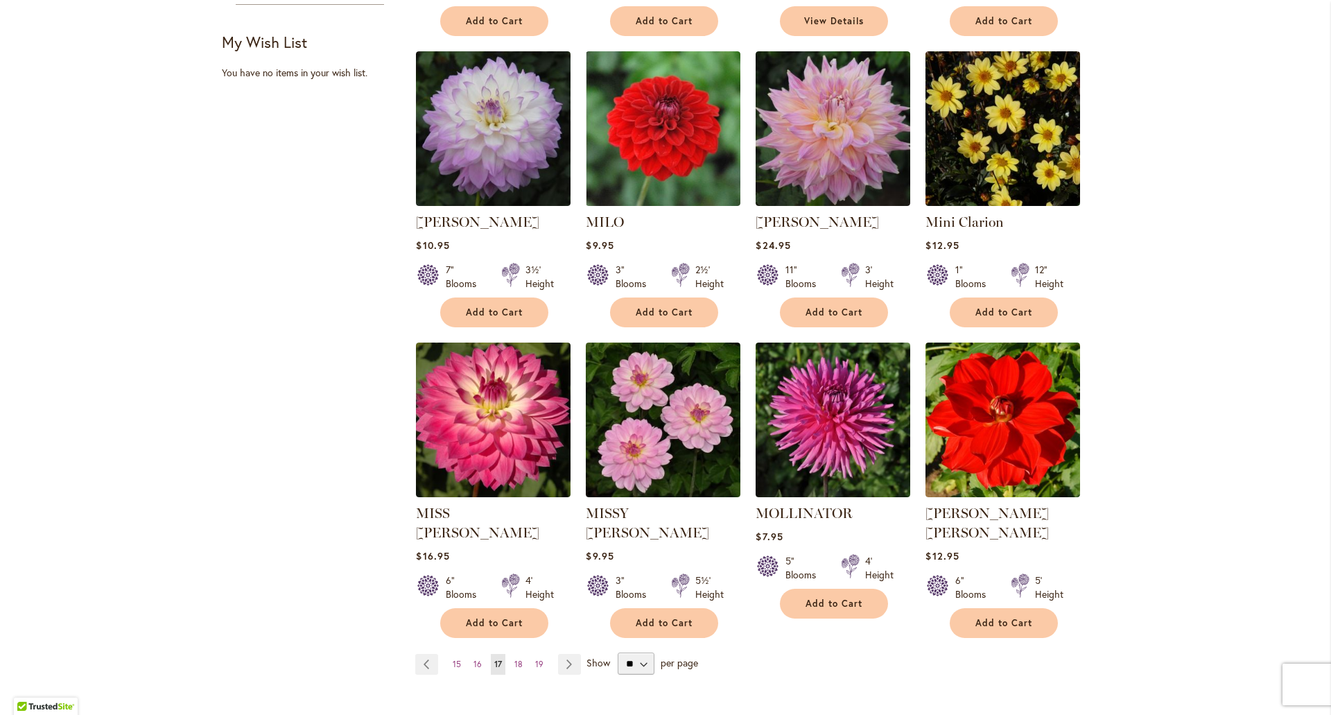
scroll to position [901, 0]
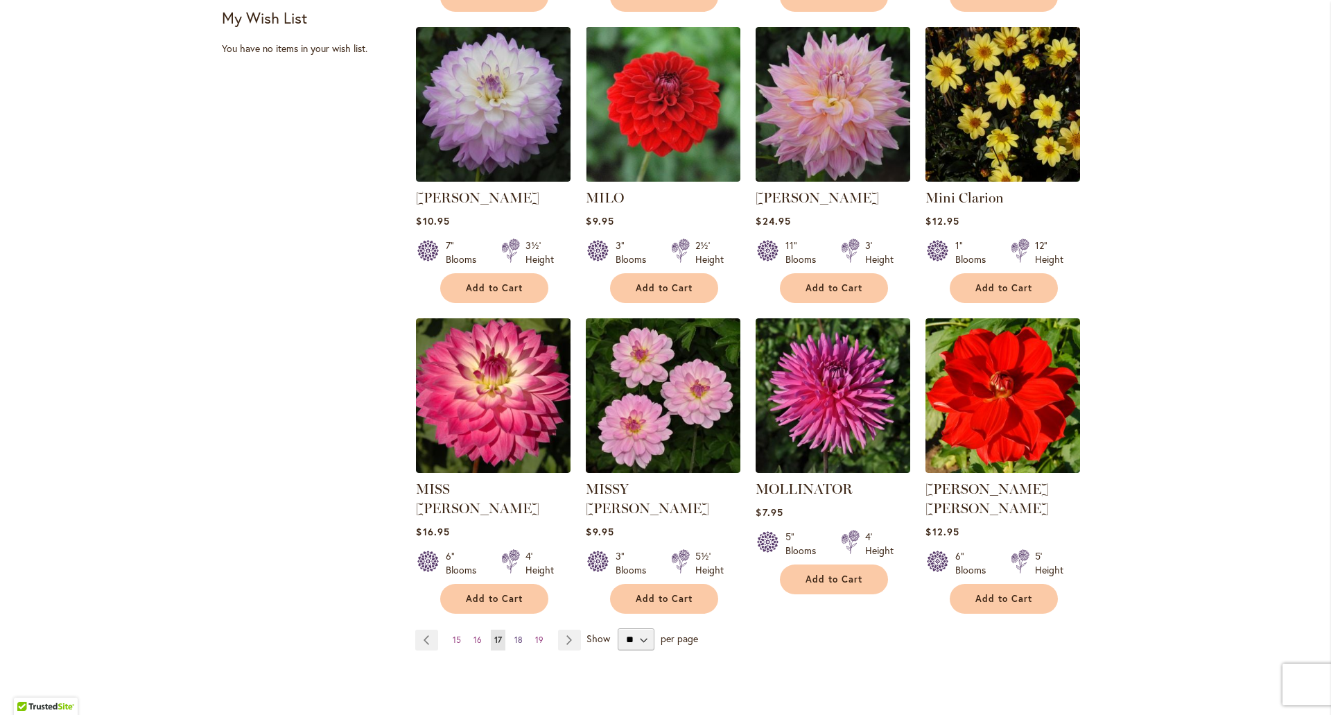
click at [514, 634] on span "18" at bounding box center [518, 639] width 8 height 10
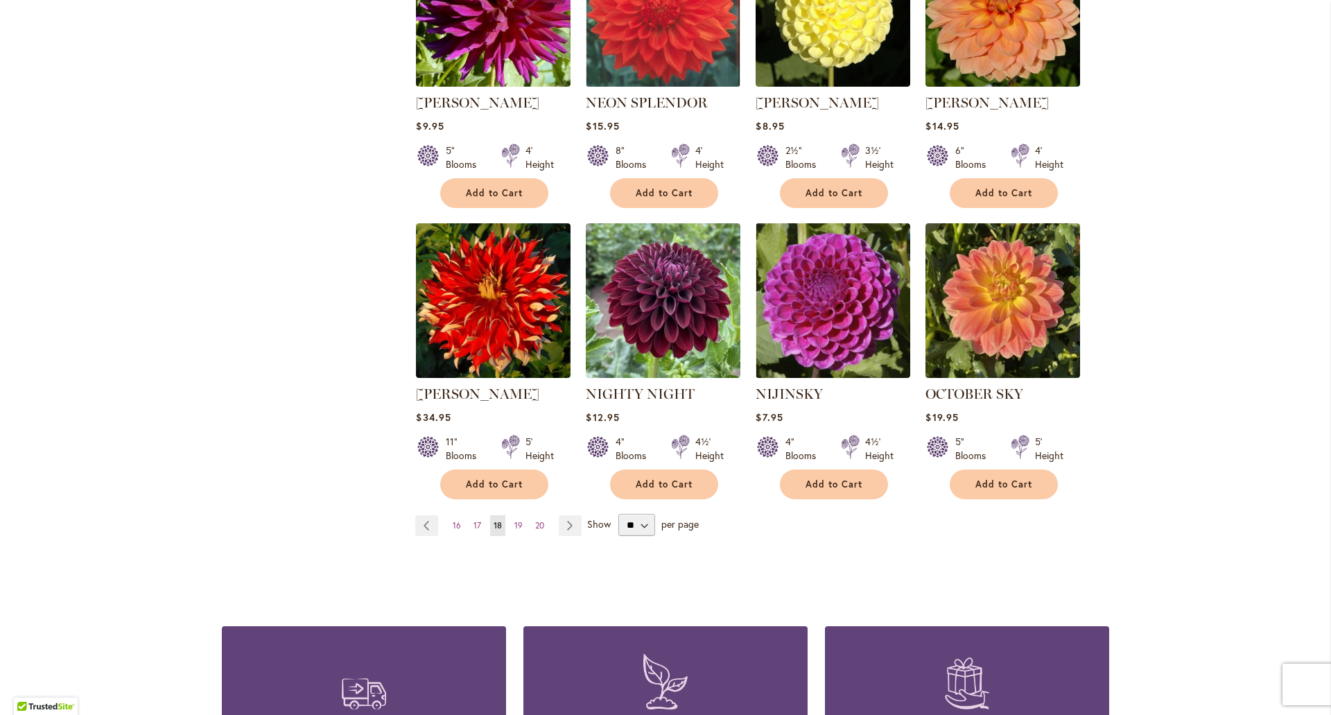
scroll to position [1040, 0]
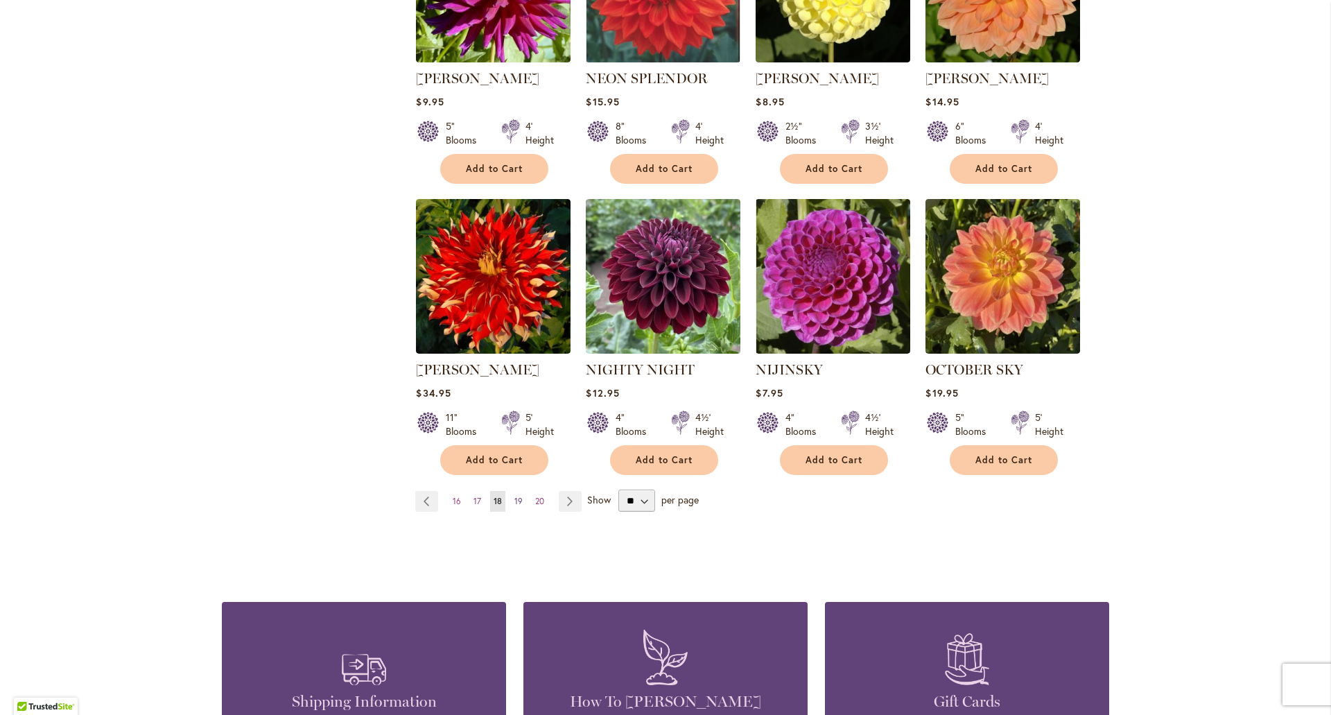
click at [514, 496] on span "19" at bounding box center [518, 501] width 8 height 10
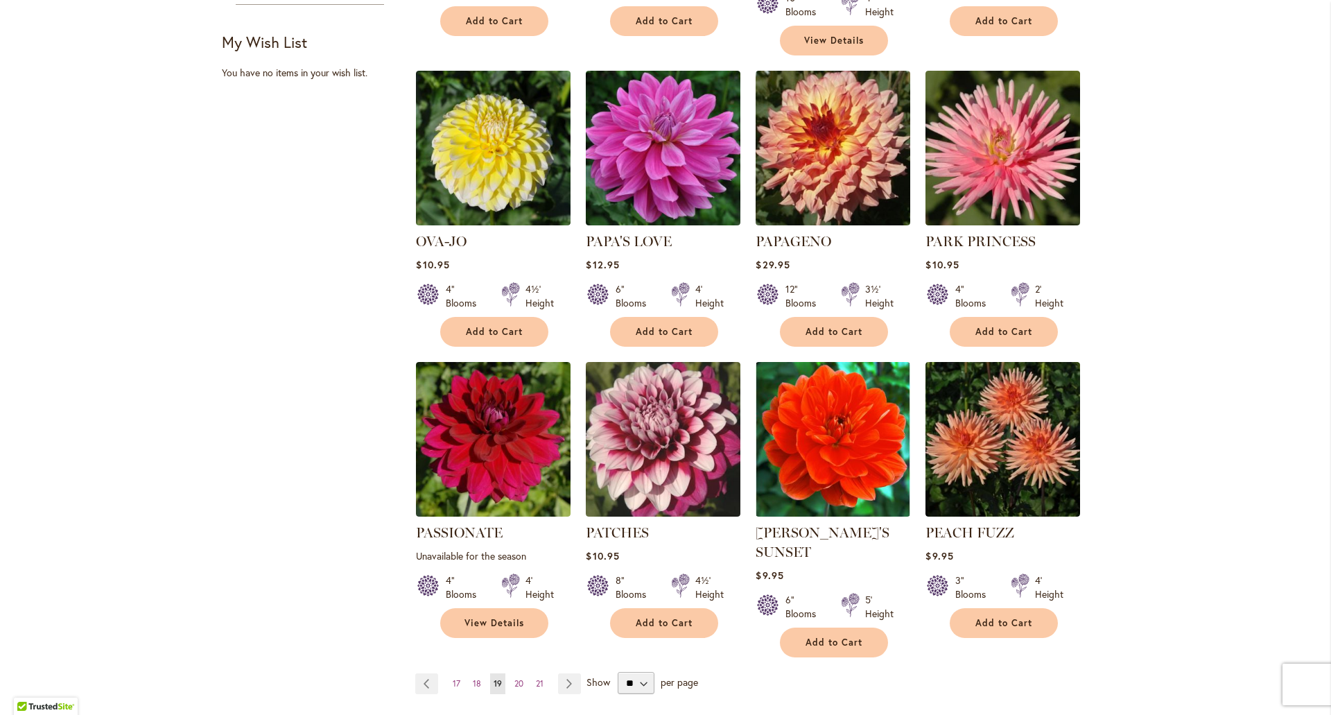
scroll to position [901, 0]
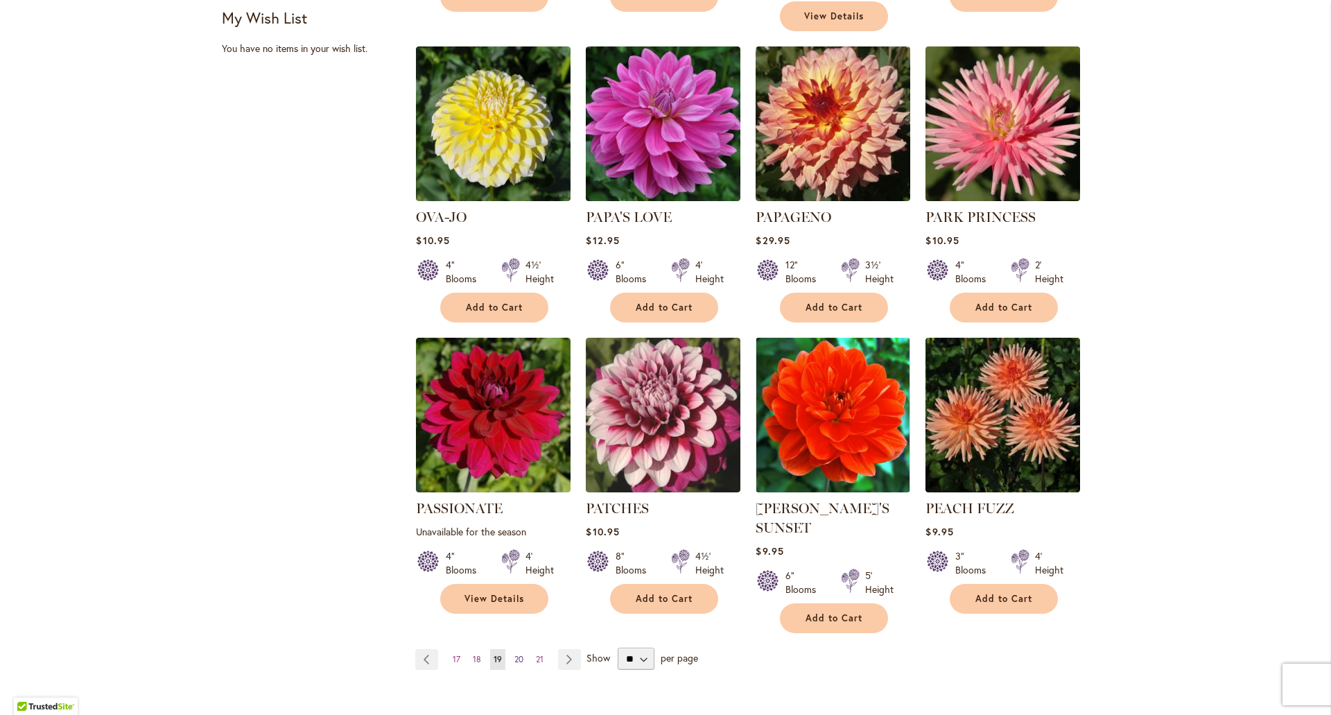
click at [514, 654] on span "20" at bounding box center [518, 659] width 9 height 10
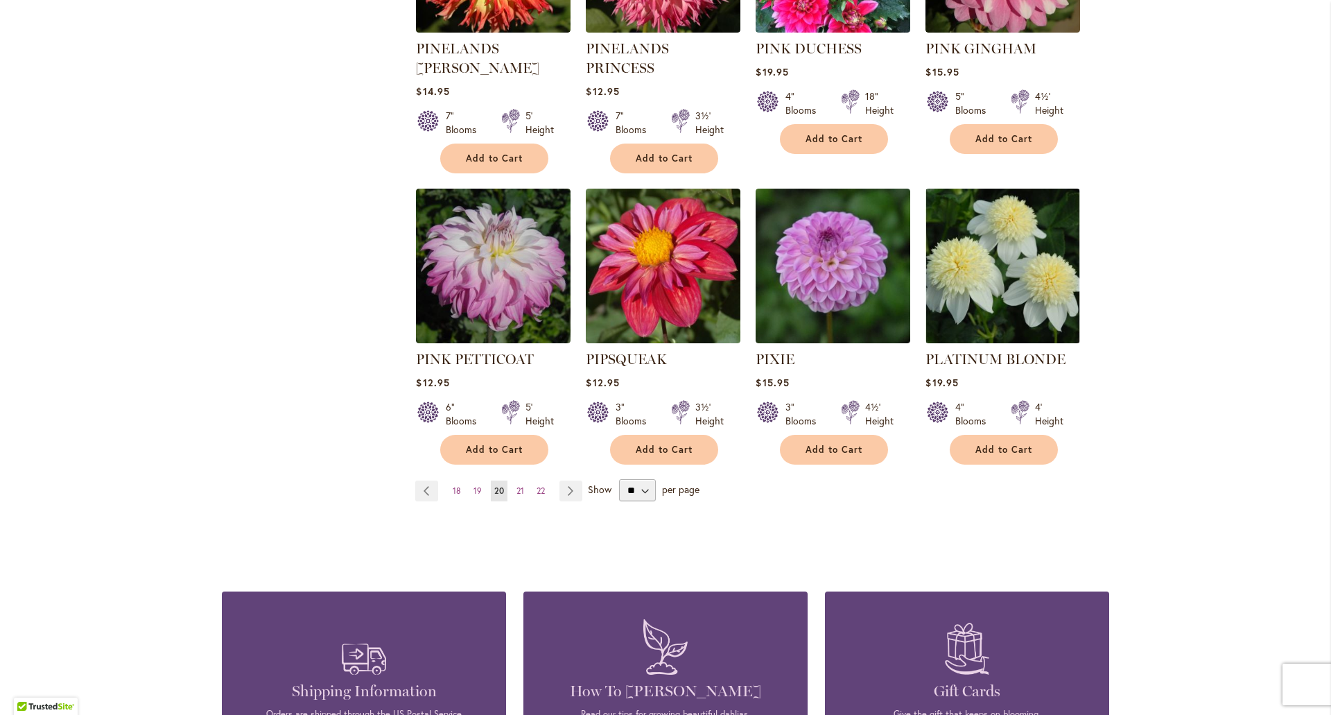
scroll to position [1109, 0]
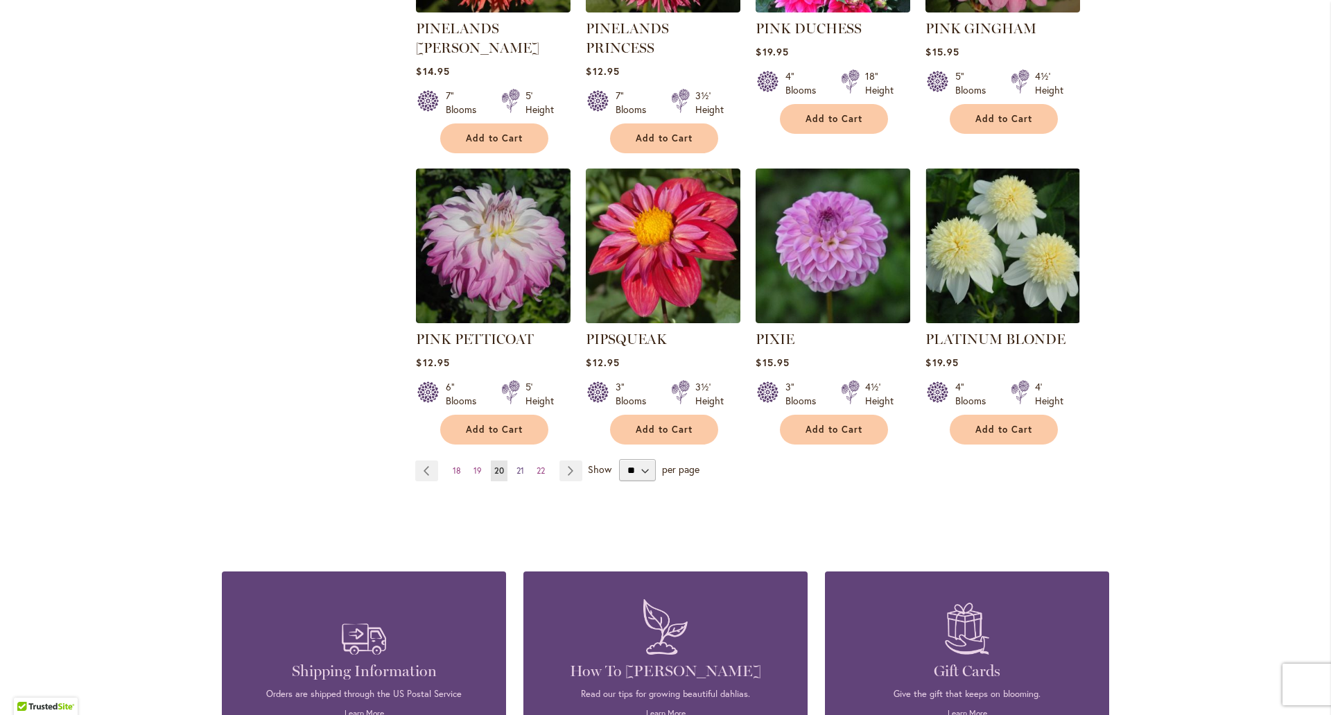
click at [517, 465] on span "21" at bounding box center [520, 470] width 8 height 10
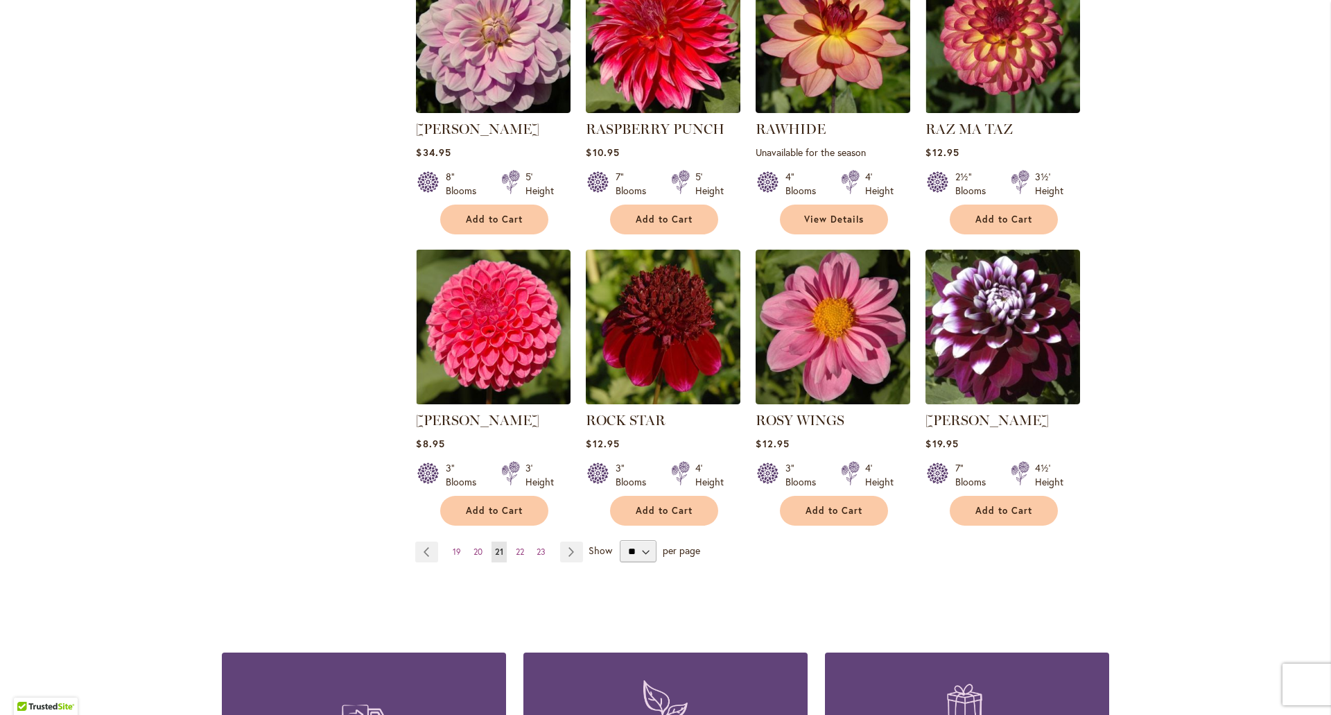
scroll to position [1040, 0]
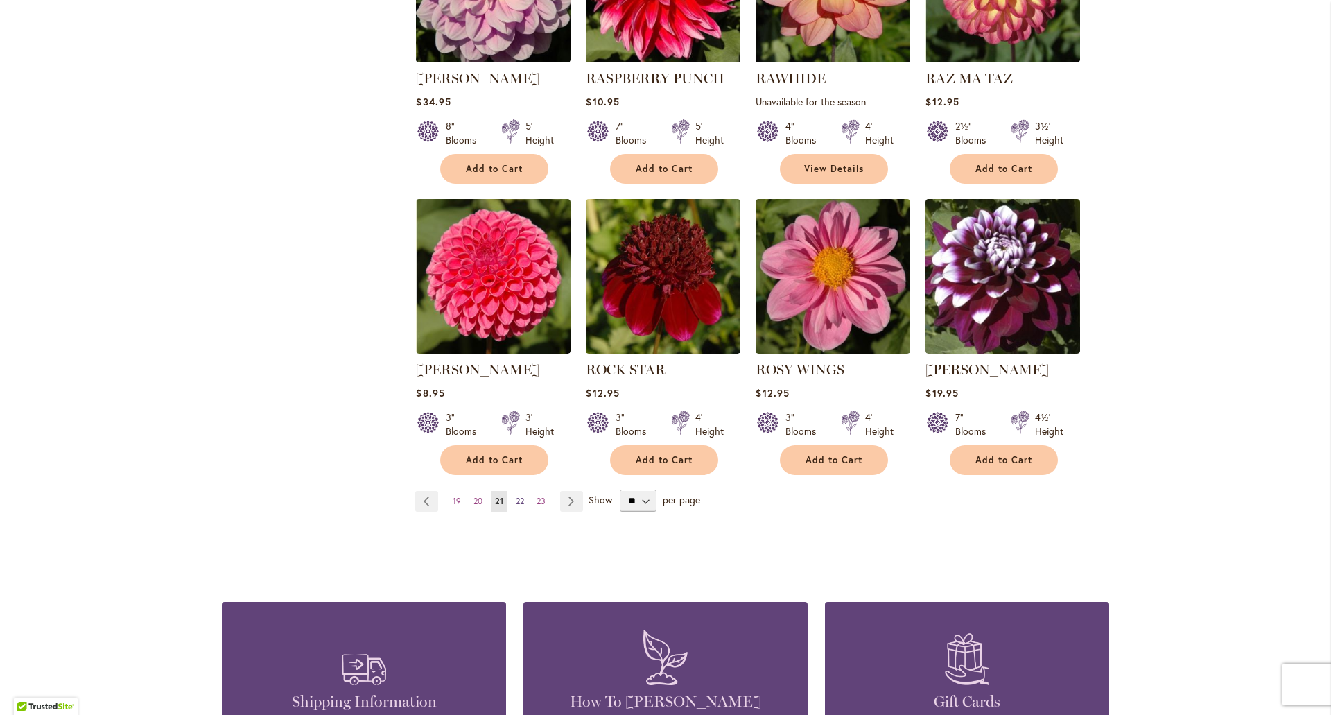
click at [516, 498] on span "22" at bounding box center [520, 501] width 8 height 10
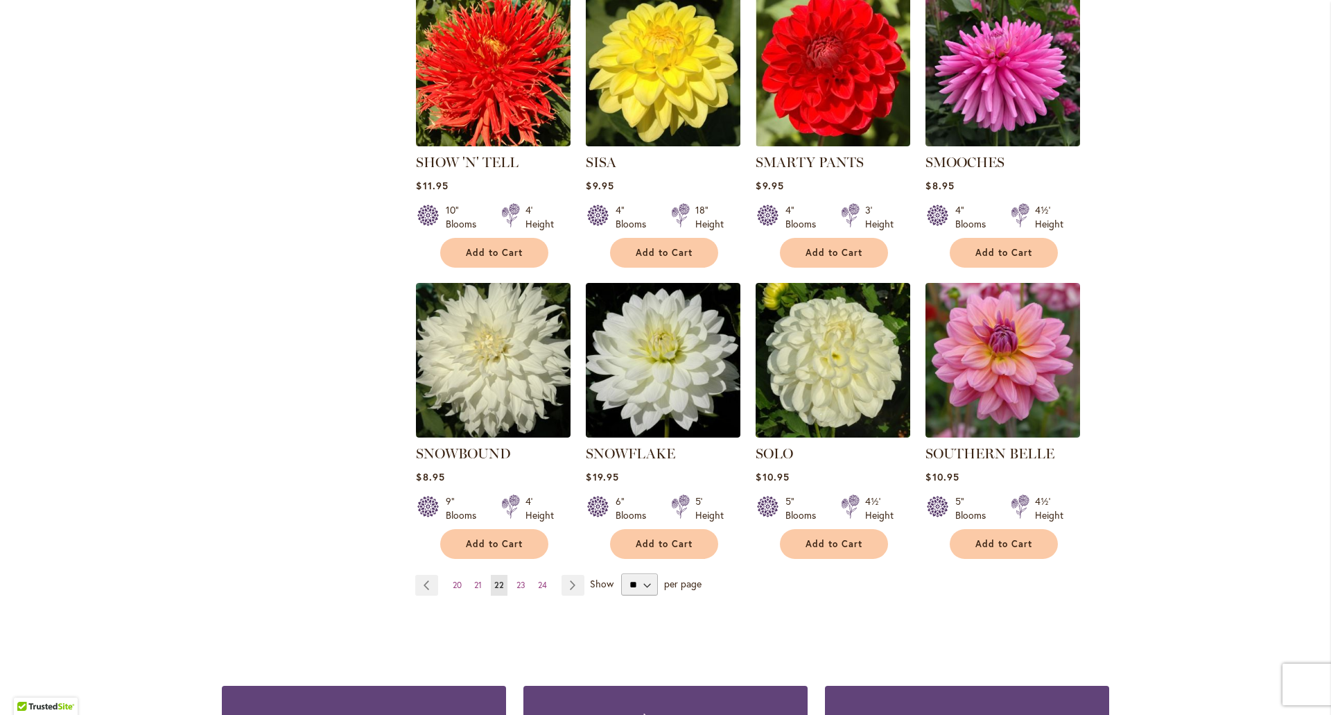
scroll to position [970, 0]
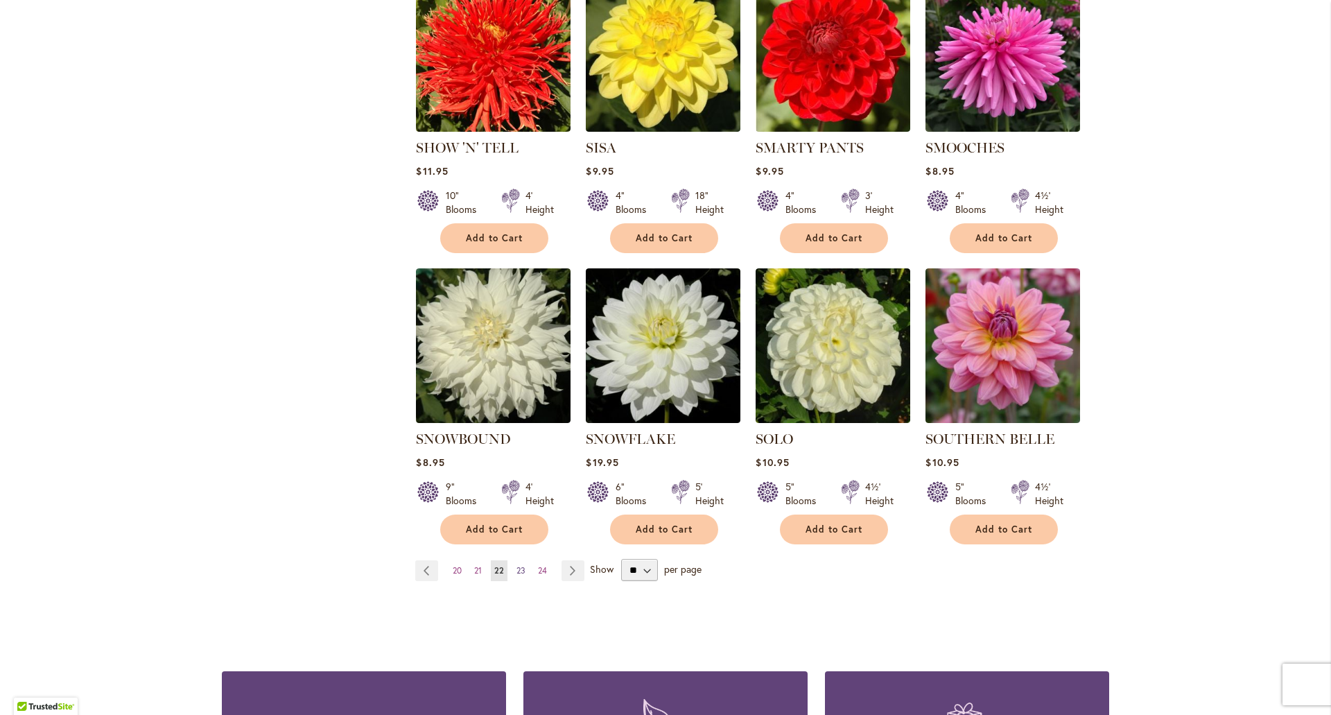
click at [516, 565] on span "23" at bounding box center [520, 570] width 9 height 10
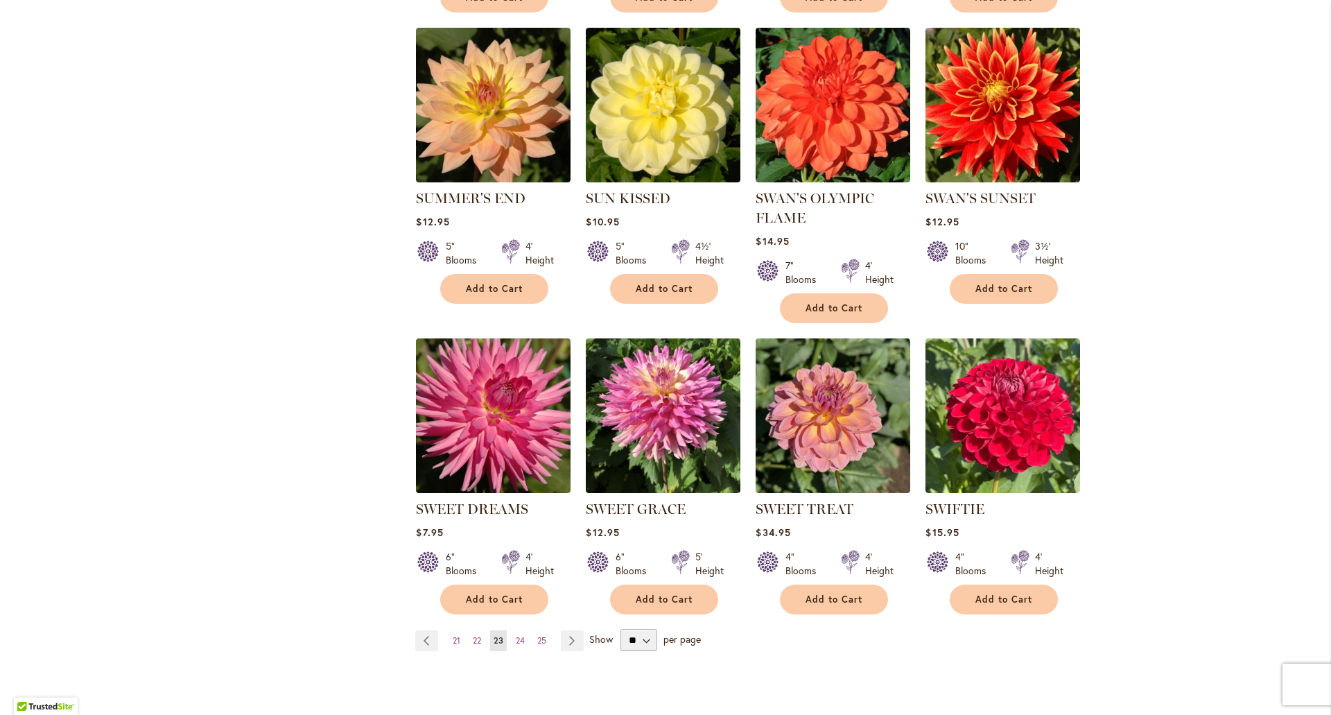
scroll to position [901, 0]
click at [518, 636] on span "24" at bounding box center [520, 639] width 9 height 10
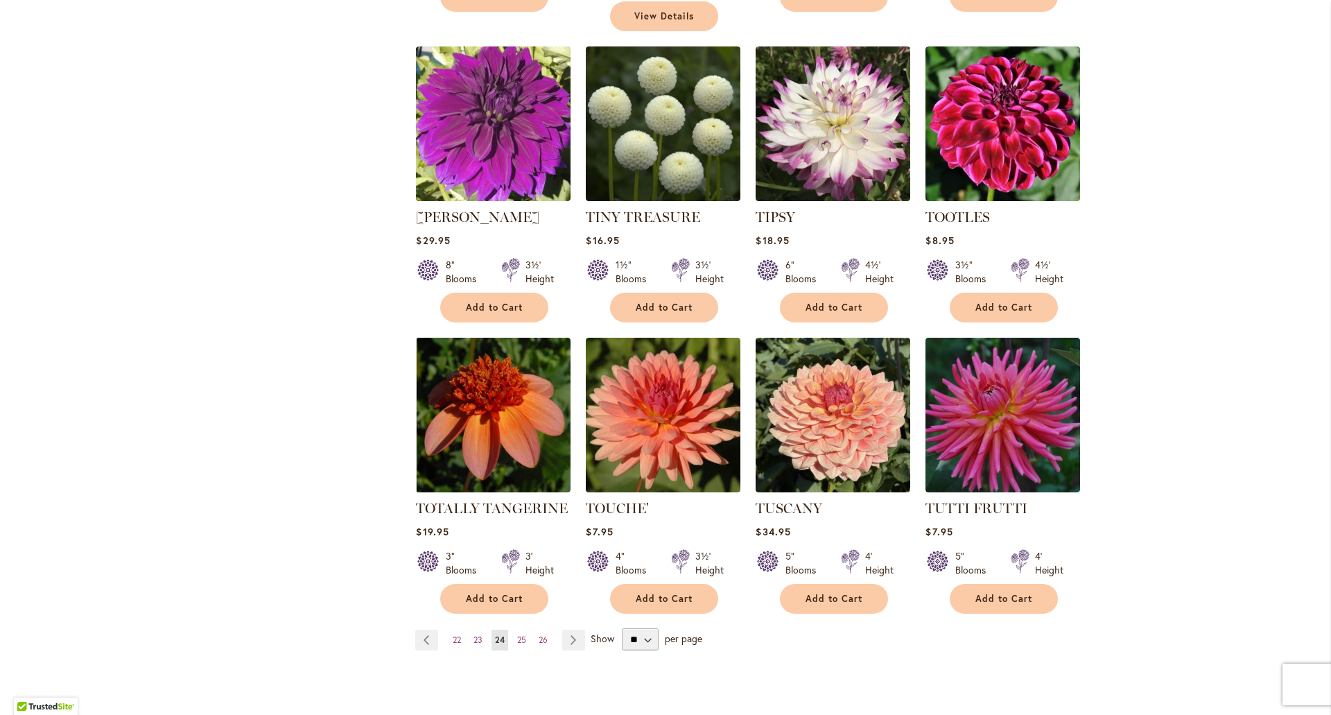
scroll to position [970, 0]
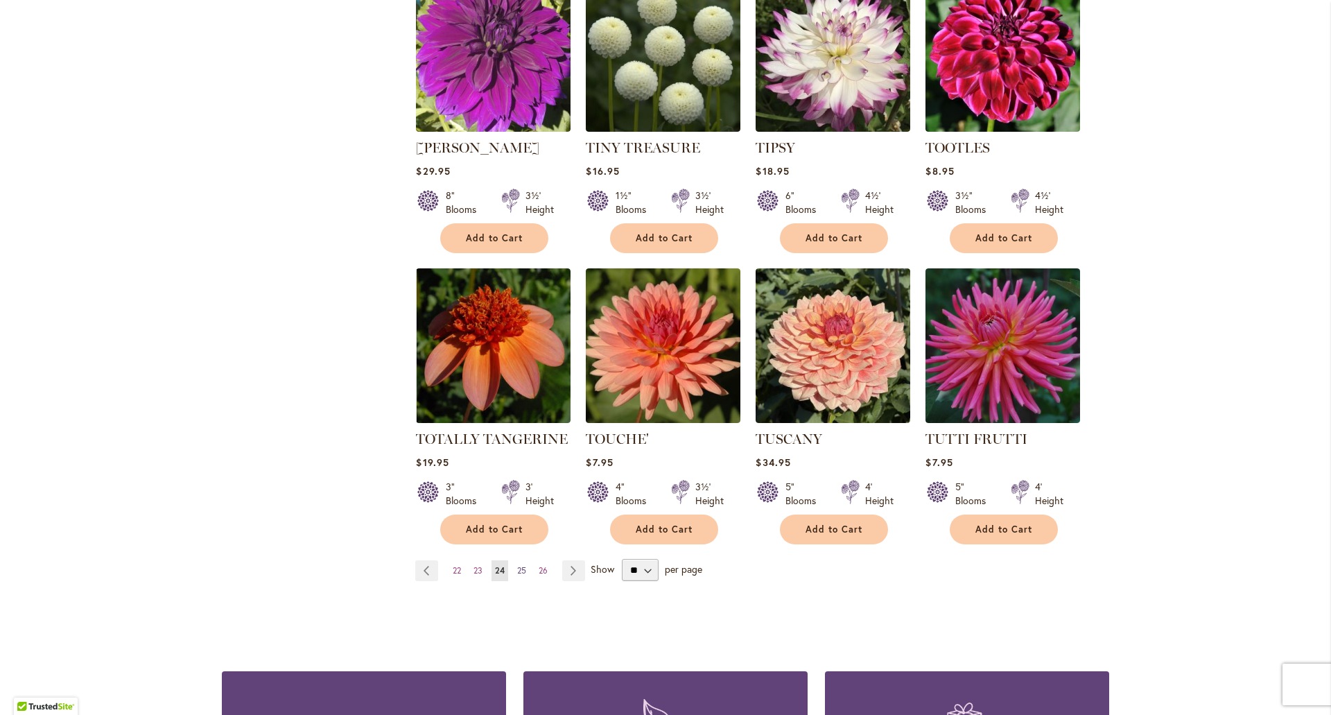
click at [517, 565] on span "25" at bounding box center [521, 570] width 9 height 10
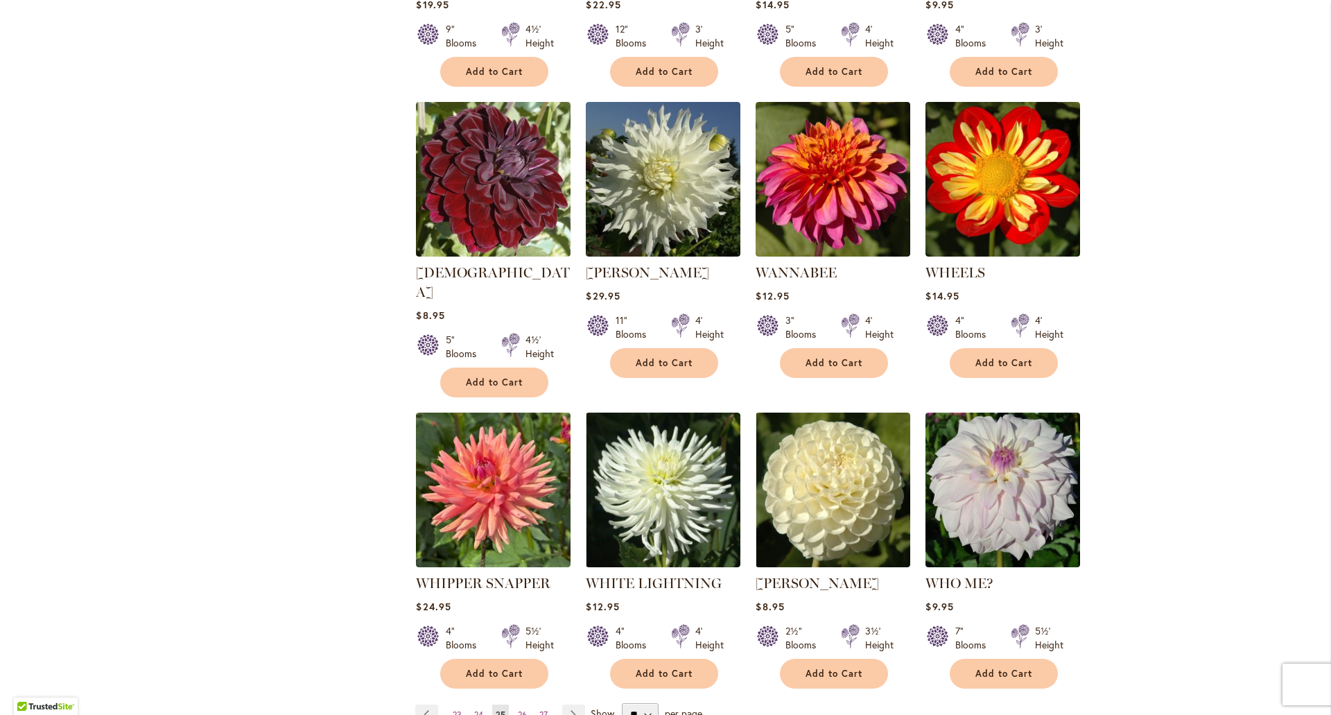
scroll to position [832, 0]
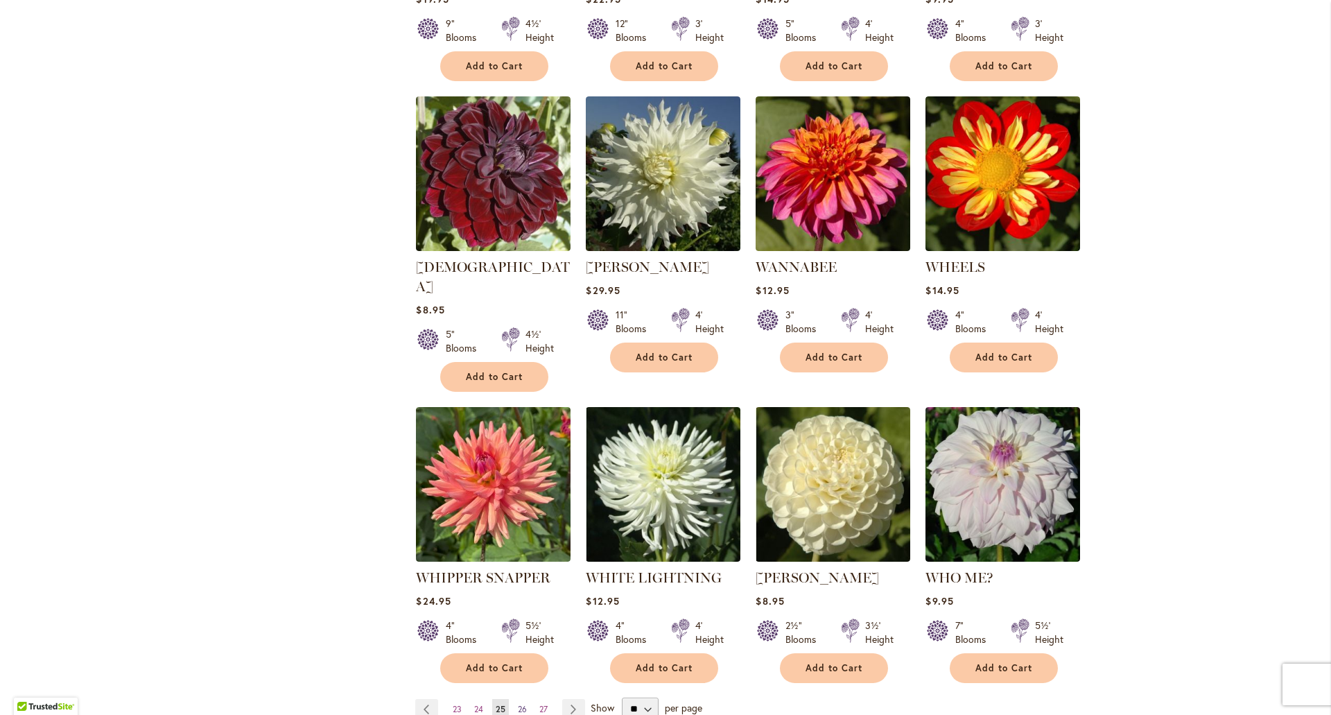
click at [518, 704] on span "26" at bounding box center [522, 709] width 9 height 10
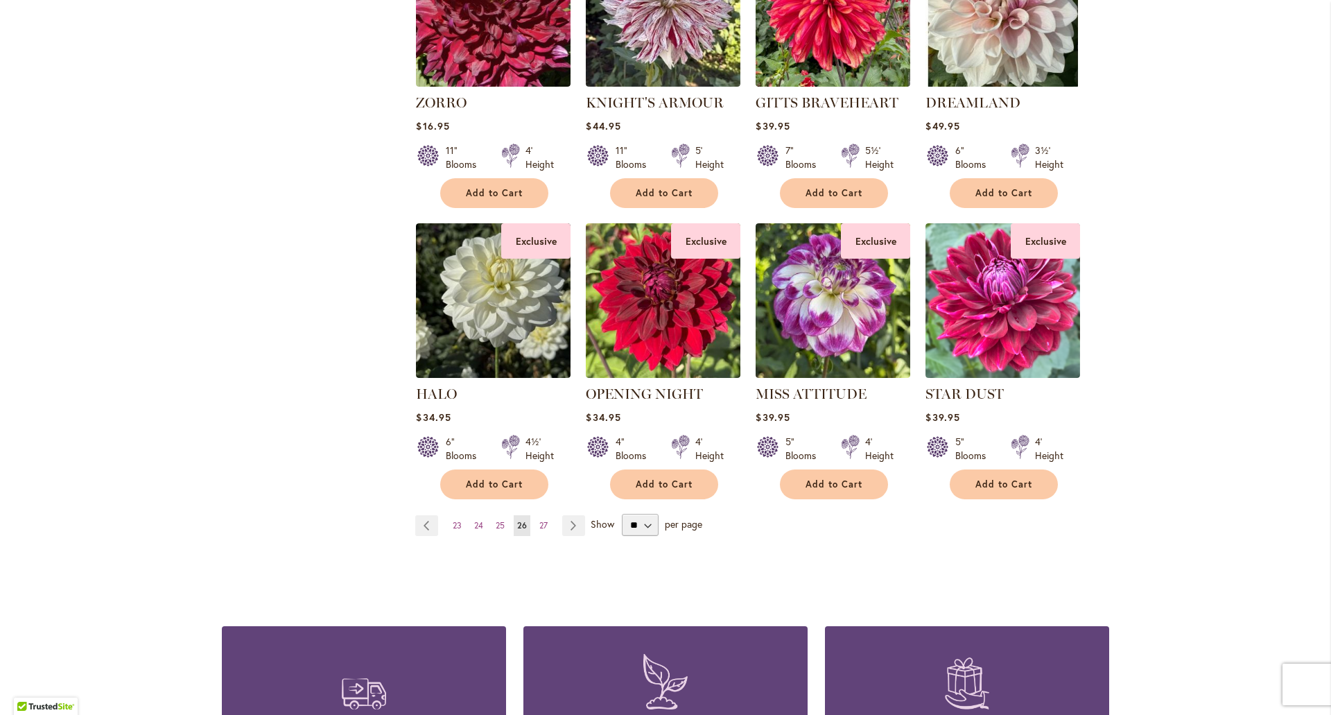
scroll to position [1040, 0]
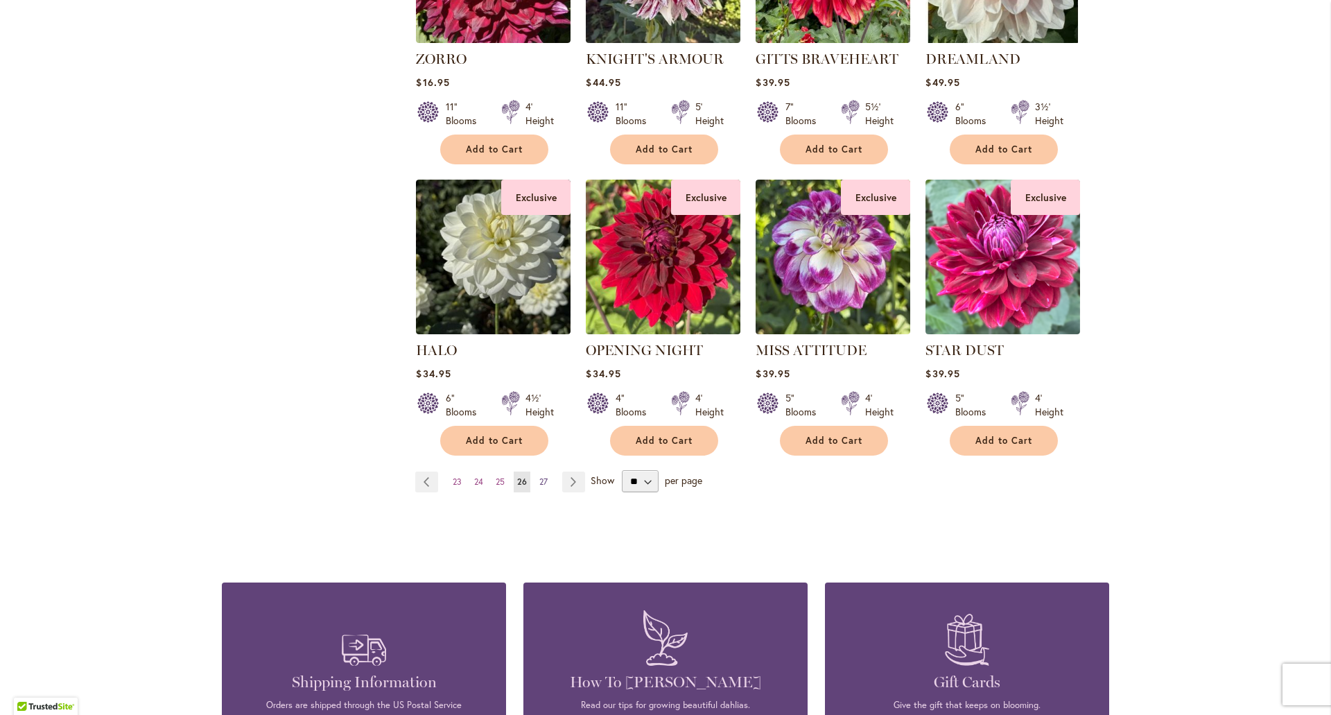
click at [541, 480] on span "27" at bounding box center [543, 481] width 8 height 10
